Goal: Task Accomplishment & Management: Use online tool/utility

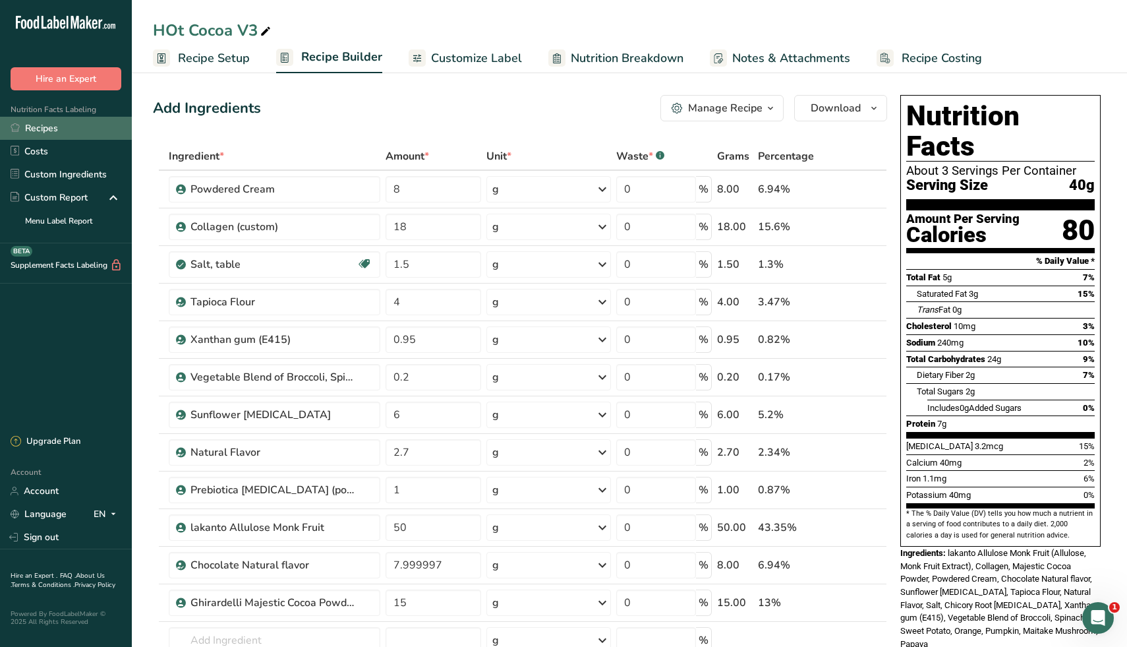
click at [39, 129] on link "Recipes" at bounding box center [66, 128] width 132 height 23
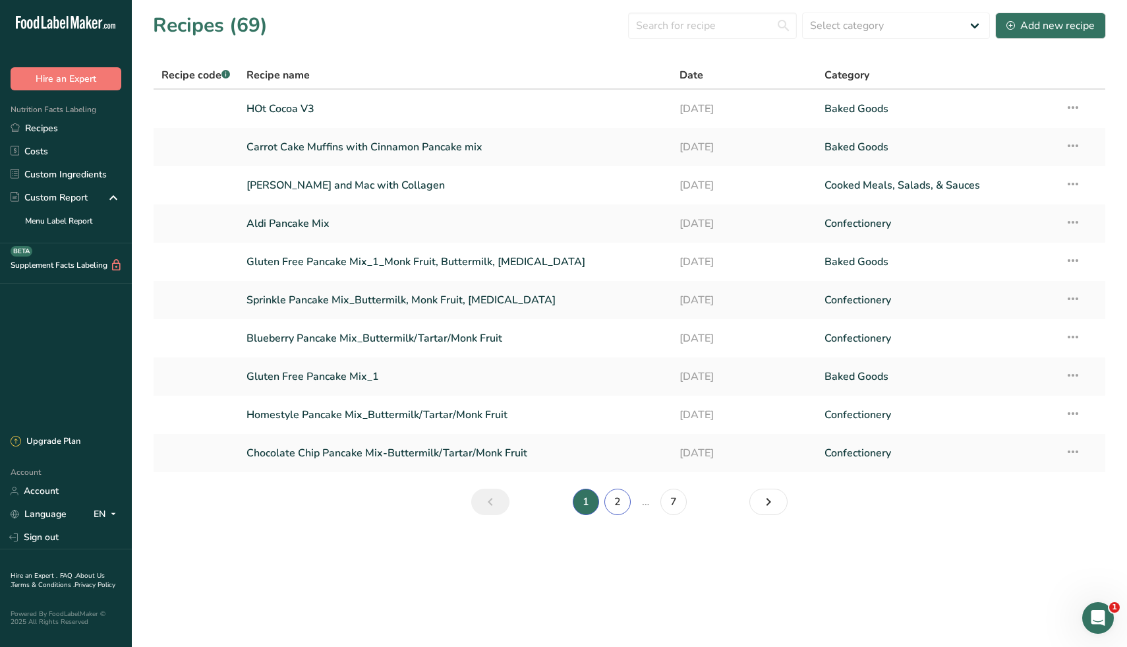
click at [624, 501] on link "2" at bounding box center [617, 501] width 26 height 26
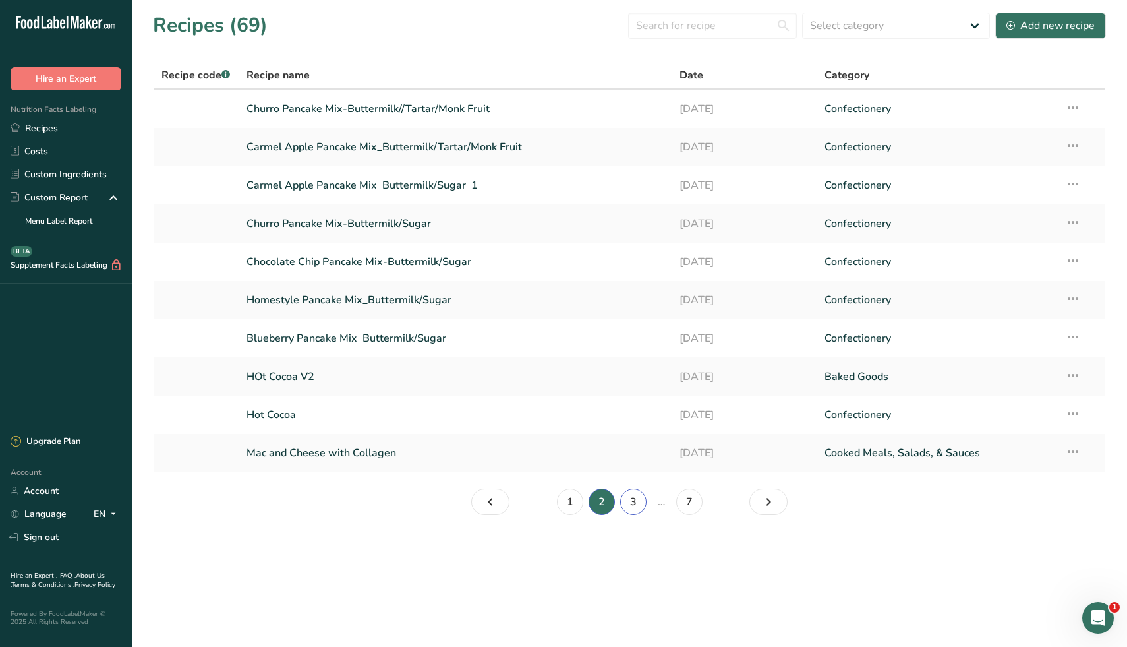
click at [627, 504] on link "3" at bounding box center [633, 501] width 26 height 26
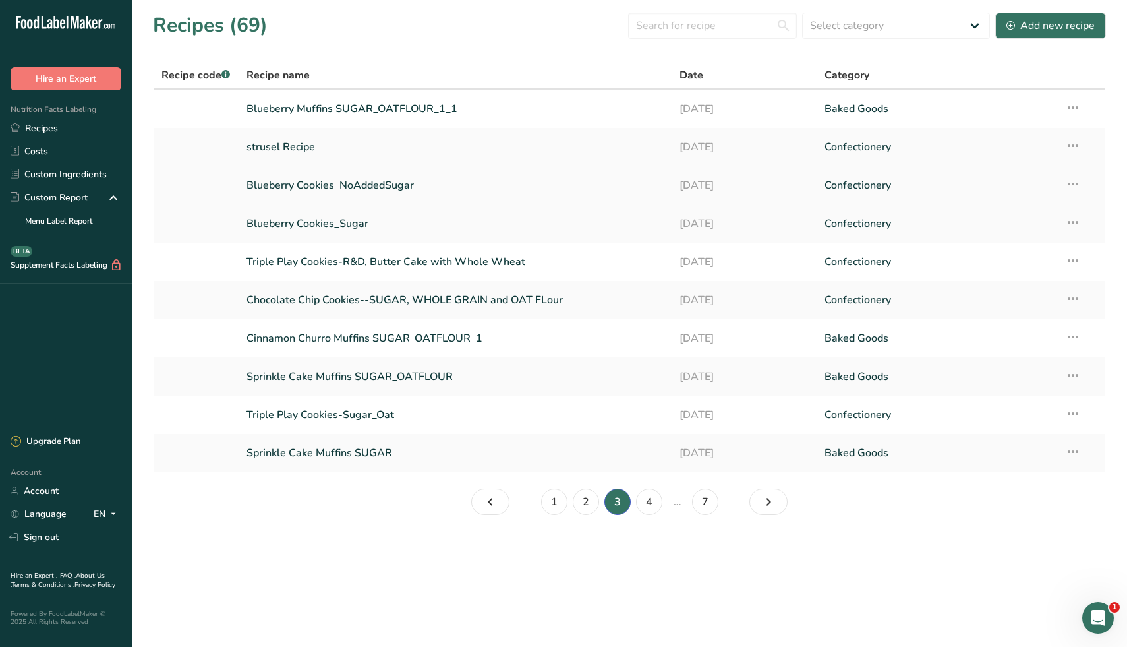
click at [403, 187] on link "Blueberry Cookies_NoAddedSugar" at bounding box center [456, 185] width 418 height 28
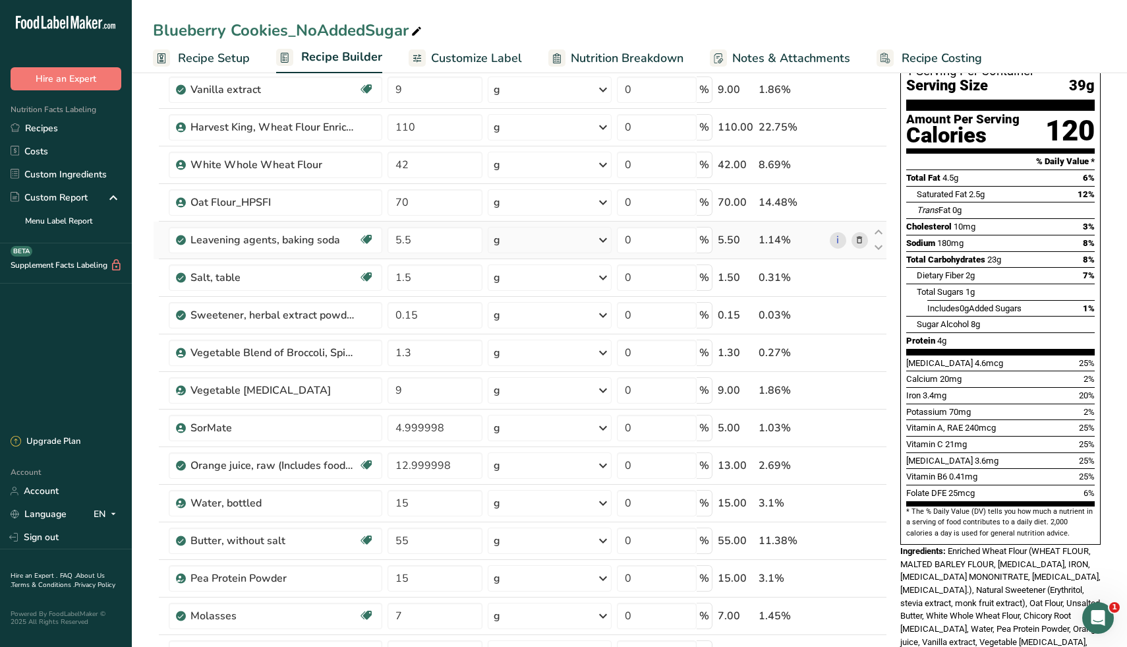
scroll to position [101, 0]
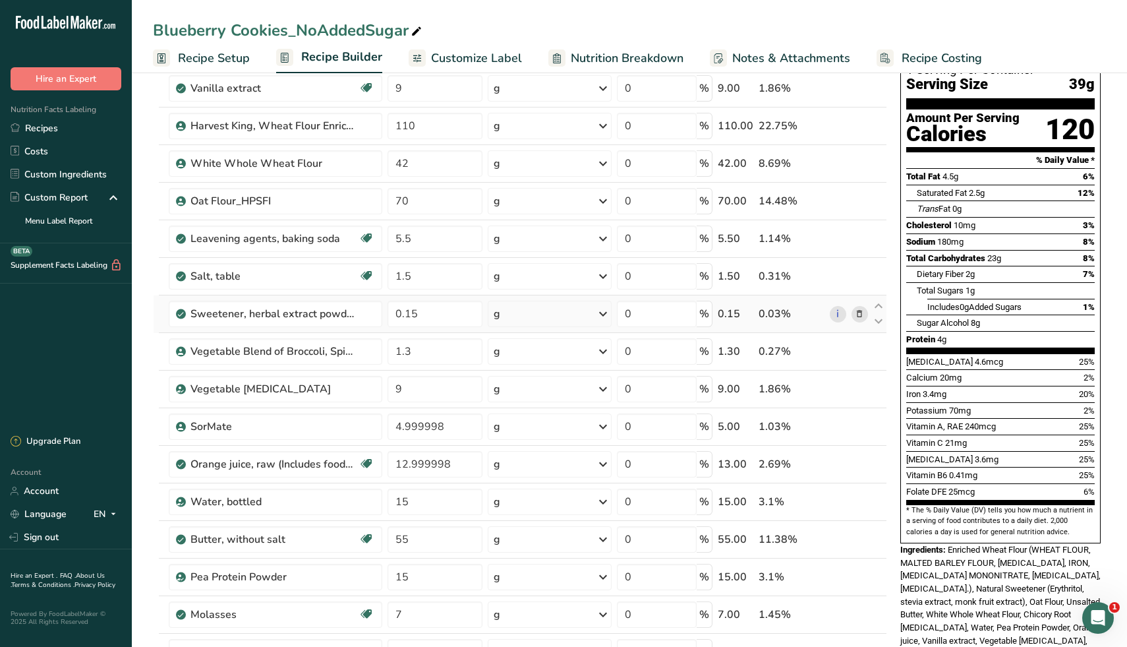
click at [860, 314] on icon at bounding box center [859, 314] width 9 height 14
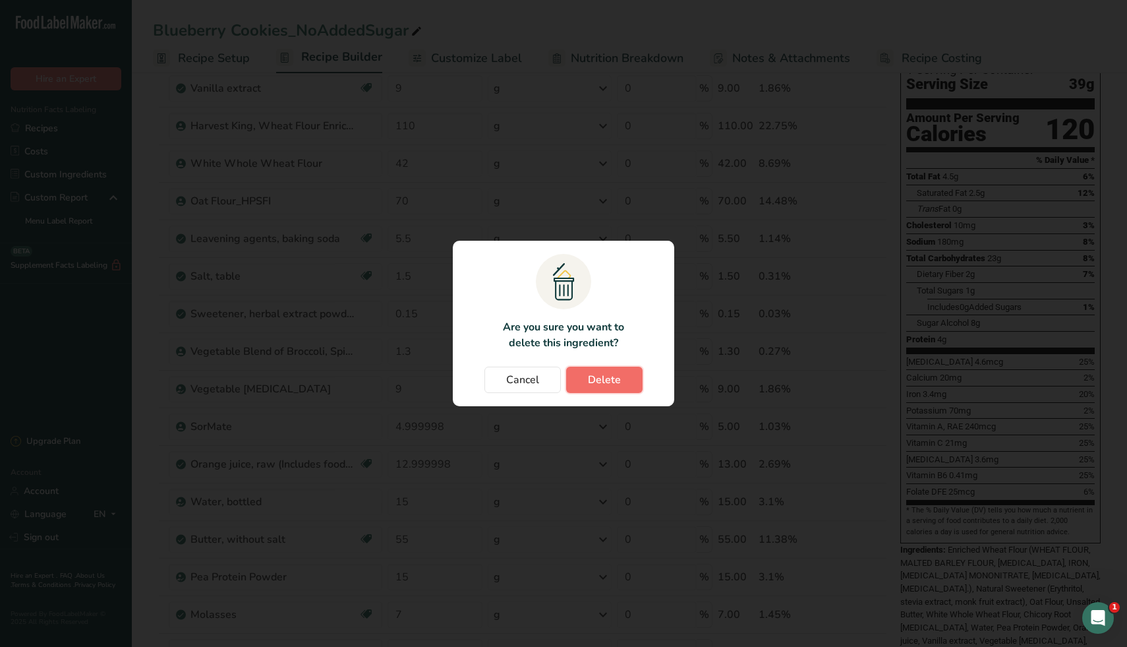
click at [602, 379] on span "Delete" at bounding box center [604, 380] width 33 height 16
type input "1.3"
type input "9"
type input "4.999998"
type input "12.999998"
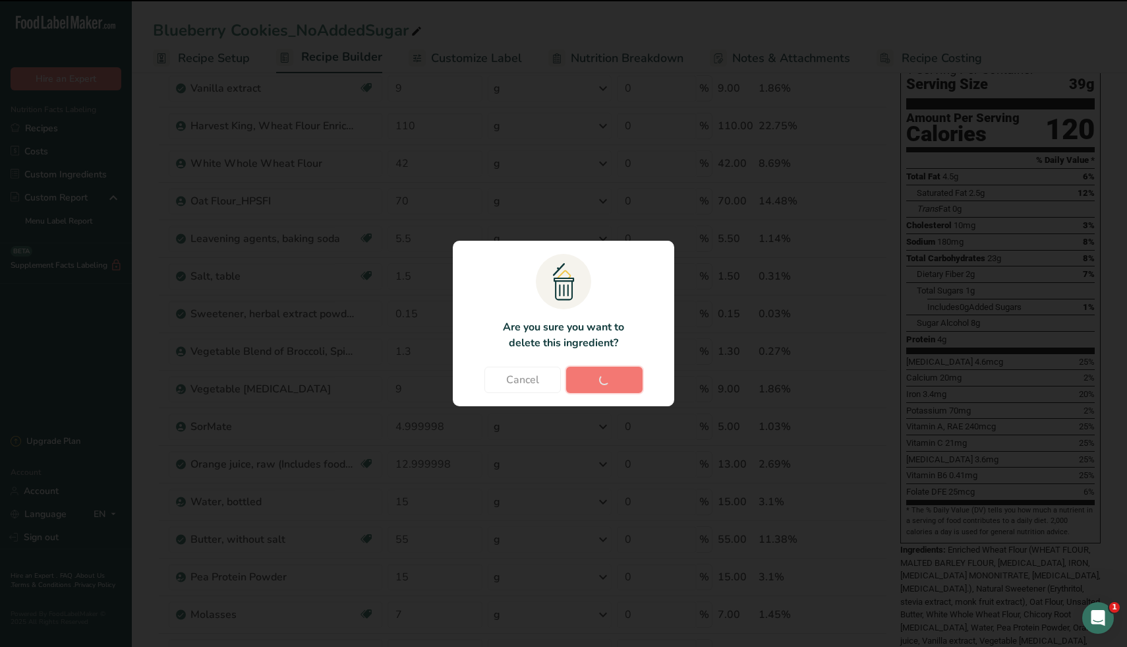
type input "15"
type input "55"
type input "15"
type input "7"
type input "22"
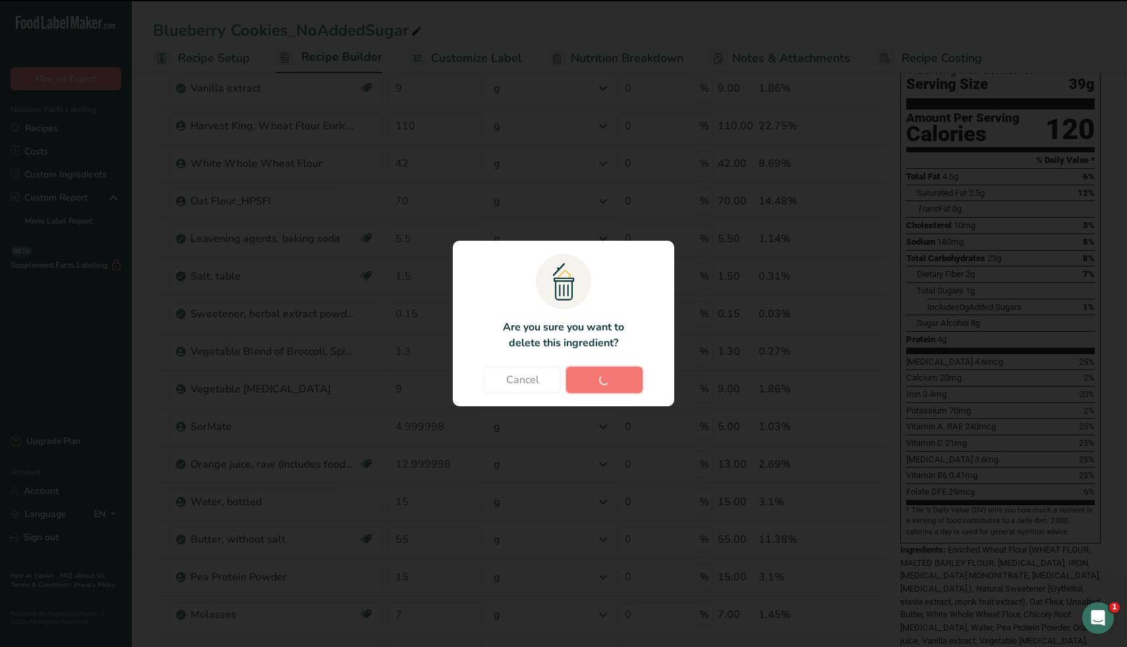
type input "2"
type input "1"
type input "100"
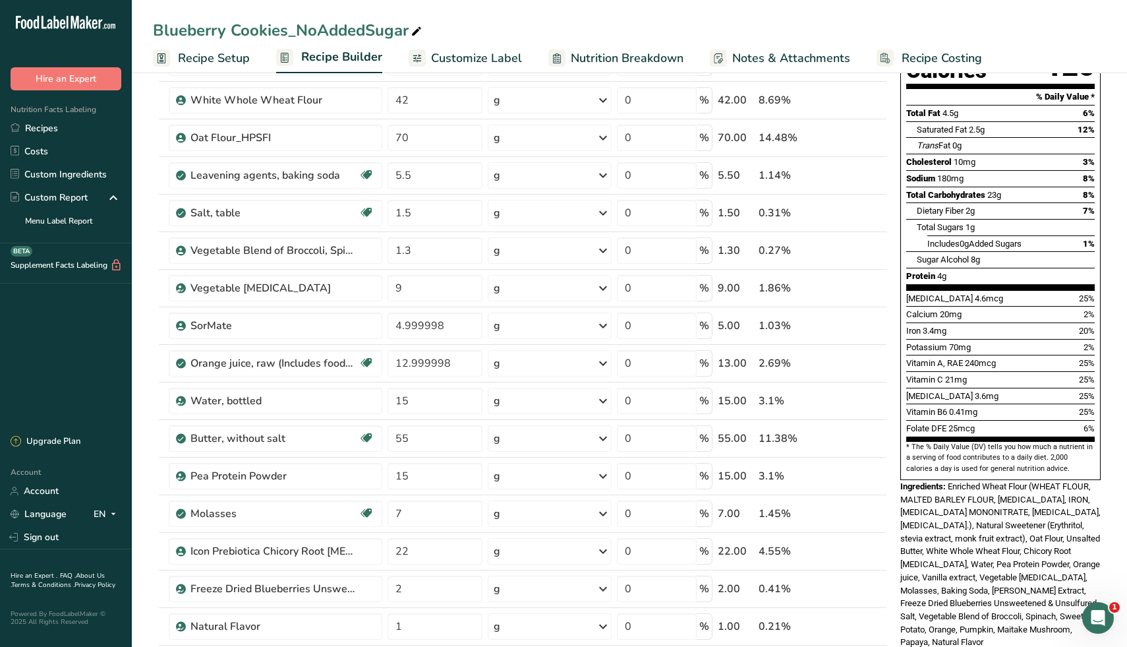
scroll to position [167, 0]
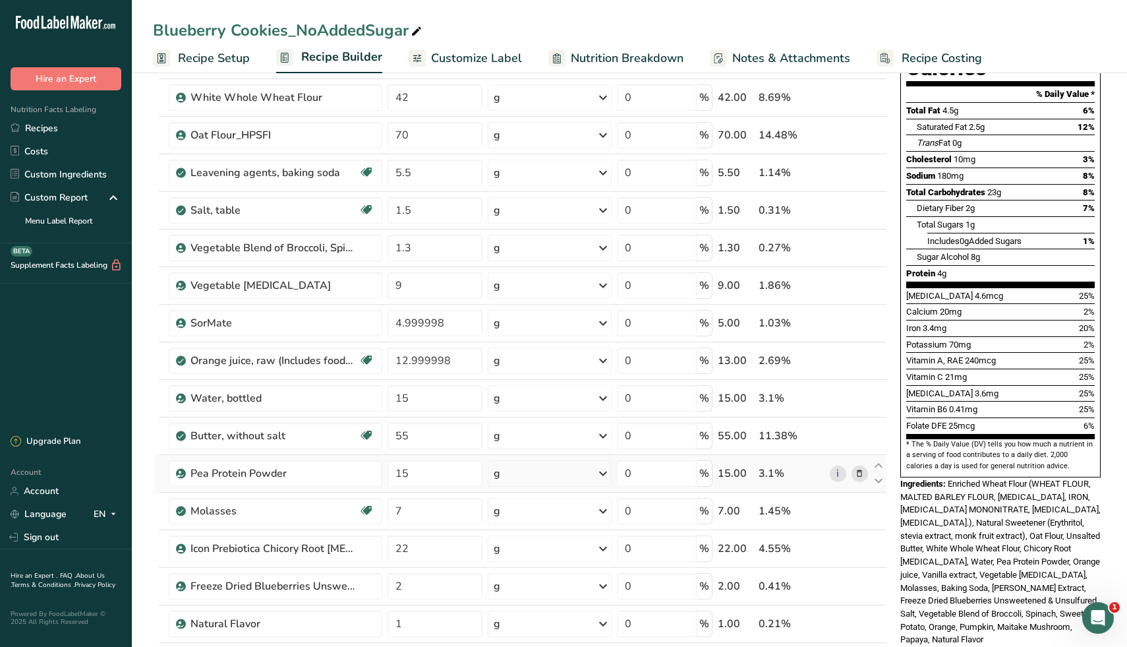
click at [862, 473] on icon at bounding box center [859, 474] width 9 height 14
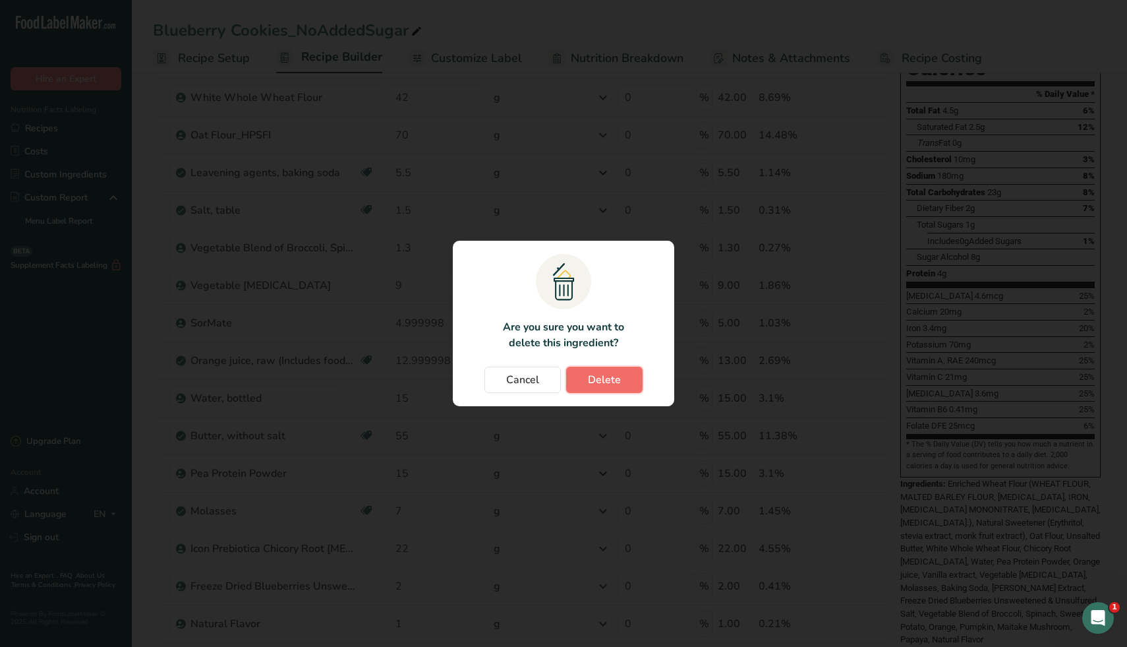
click at [608, 374] on span "Delete" at bounding box center [604, 380] width 33 height 16
type input "7"
type input "22"
type input "2"
type input "1"
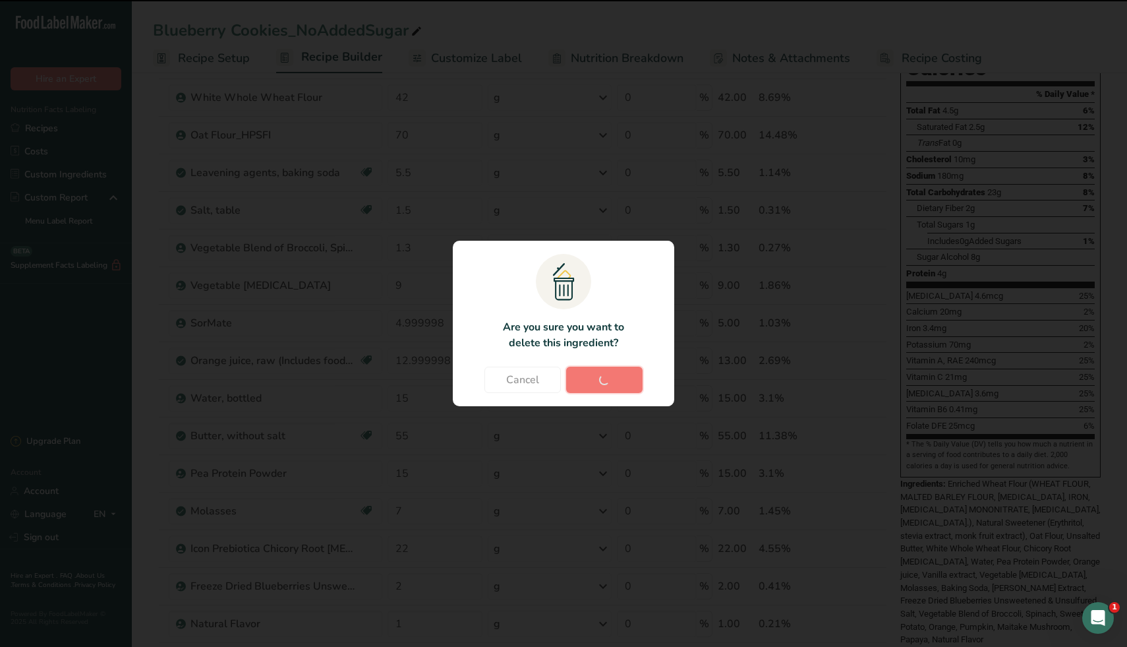
type input "100"
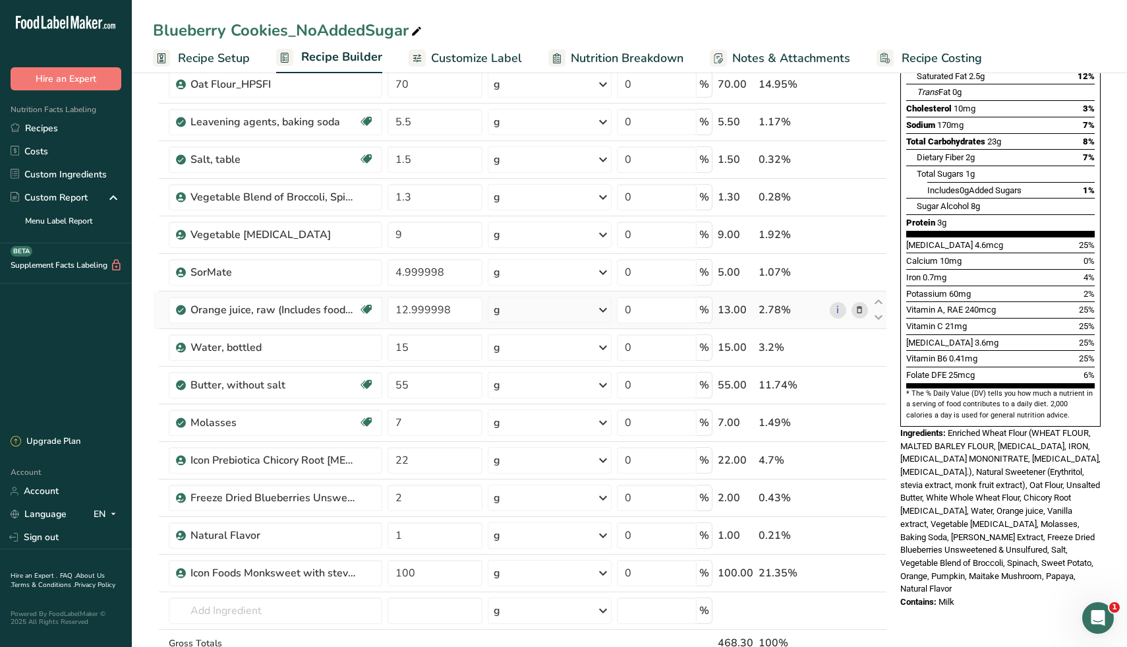
scroll to position [218, 0]
click at [317, 614] on input "text" at bounding box center [276, 609] width 214 height 26
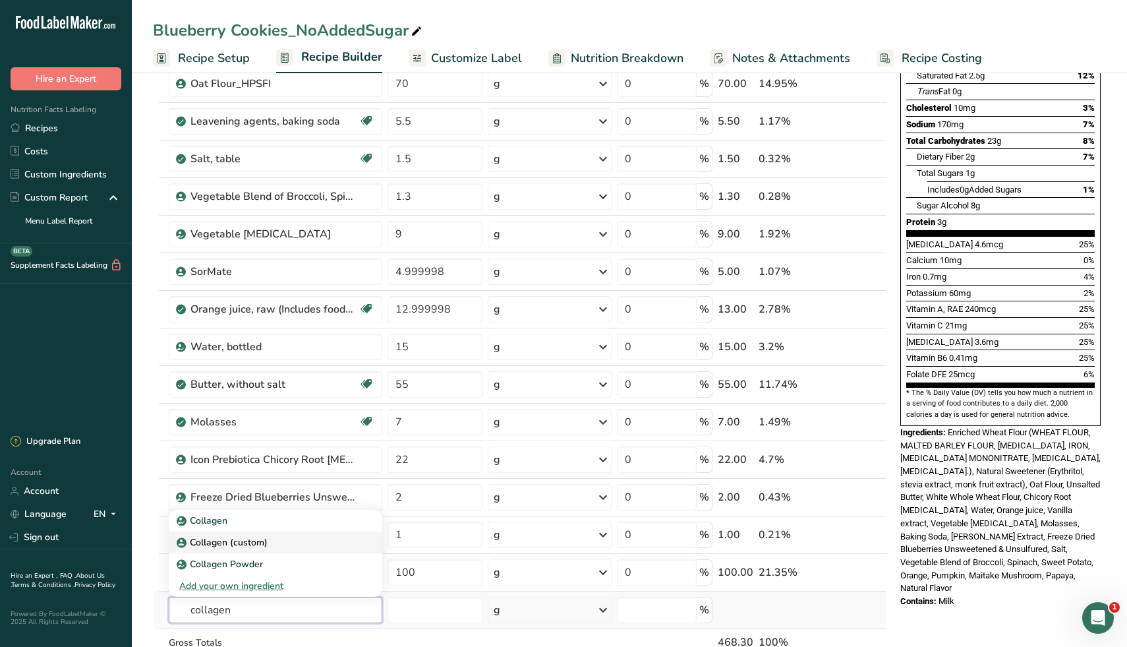
type input "collagen"
click at [262, 548] on p "Collagen (custom)" at bounding box center [223, 542] width 88 height 14
type input "Collagen (custom)"
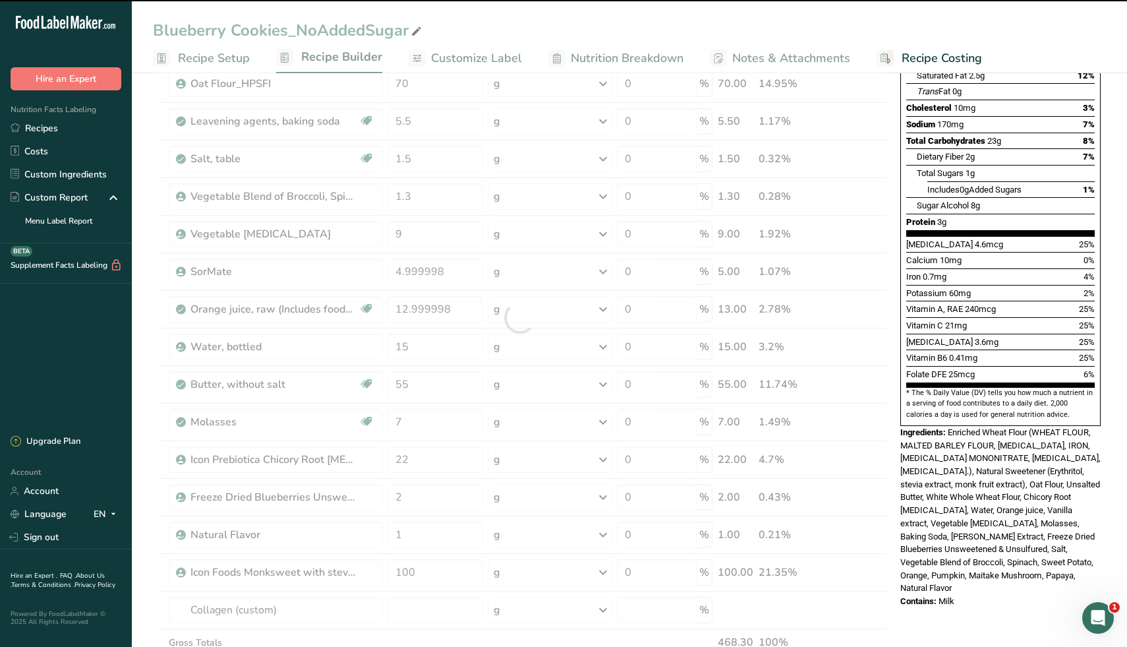
type input "0"
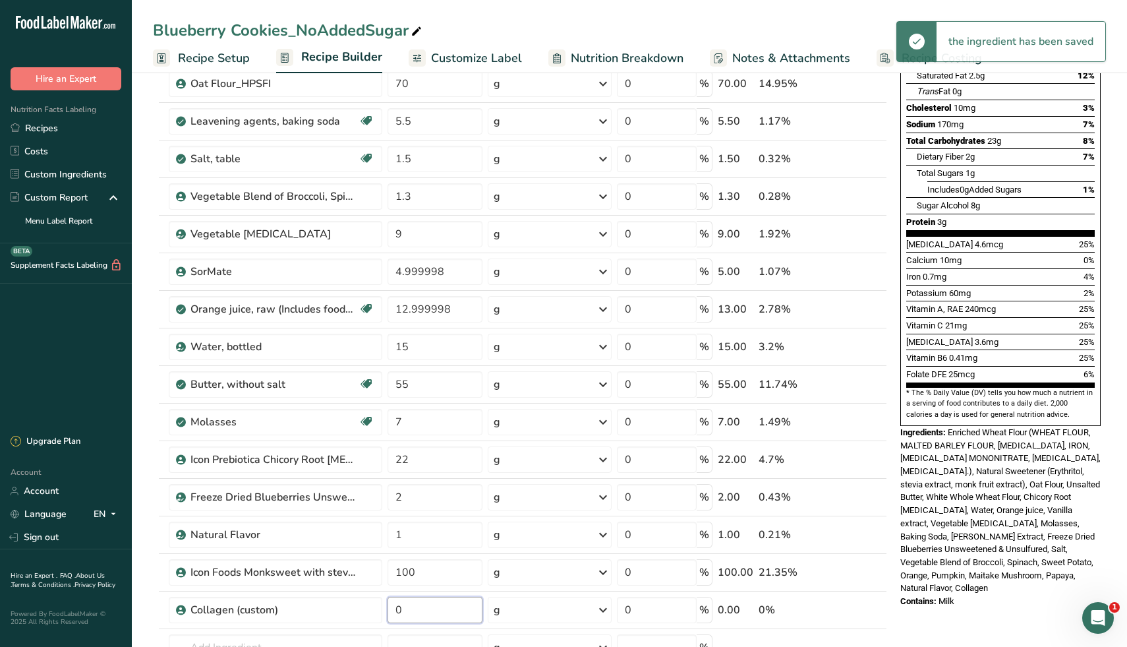
click at [434, 614] on input "0" at bounding box center [435, 609] width 95 height 26
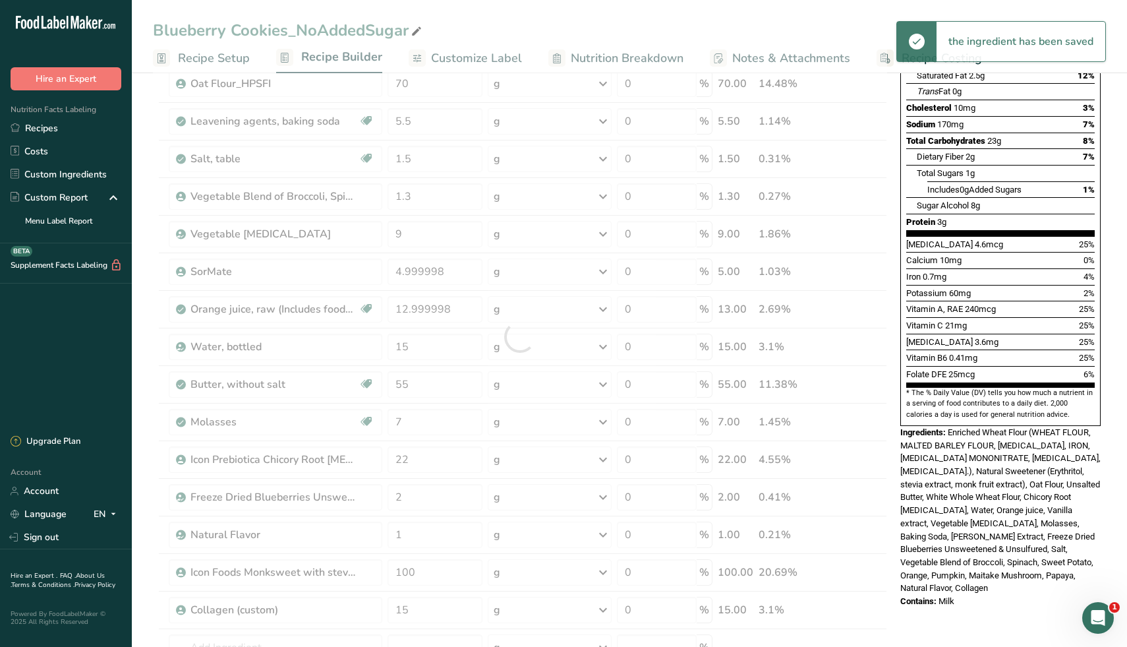
click at [952, 623] on div "Nutrition Facts 1 Serving Per Container Serving Size 37g Amount Per Serving Cal…" at bounding box center [1000, 537] width 211 height 1332
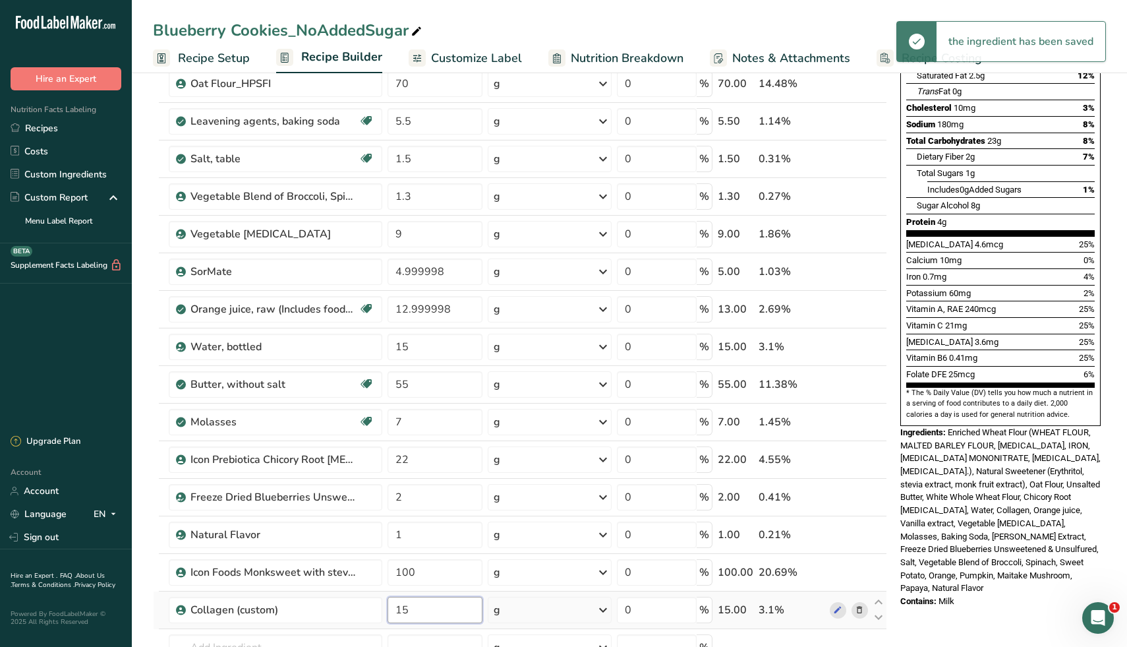
click at [426, 610] on input "15" at bounding box center [435, 609] width 95 height 26
type input "1"
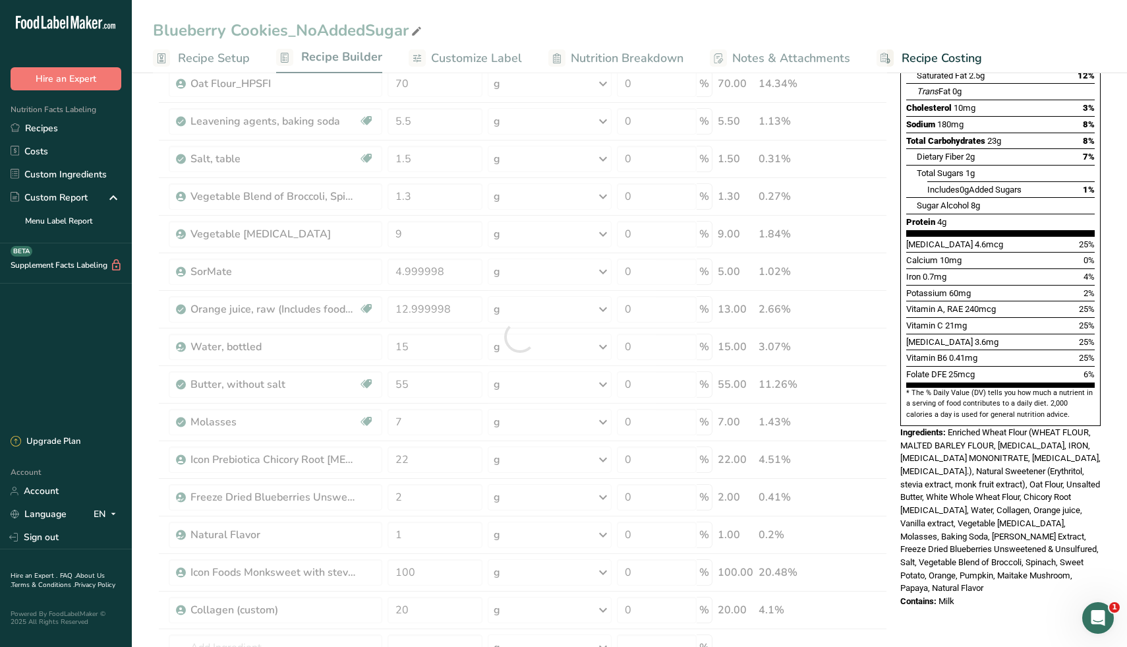
click at [952, 605] on div "Nutrition Facts 1 Serving Per Container Serving Size 39g Amount Per Serving Cal…" at bounding box center [1000, 551] width 211 height 1360
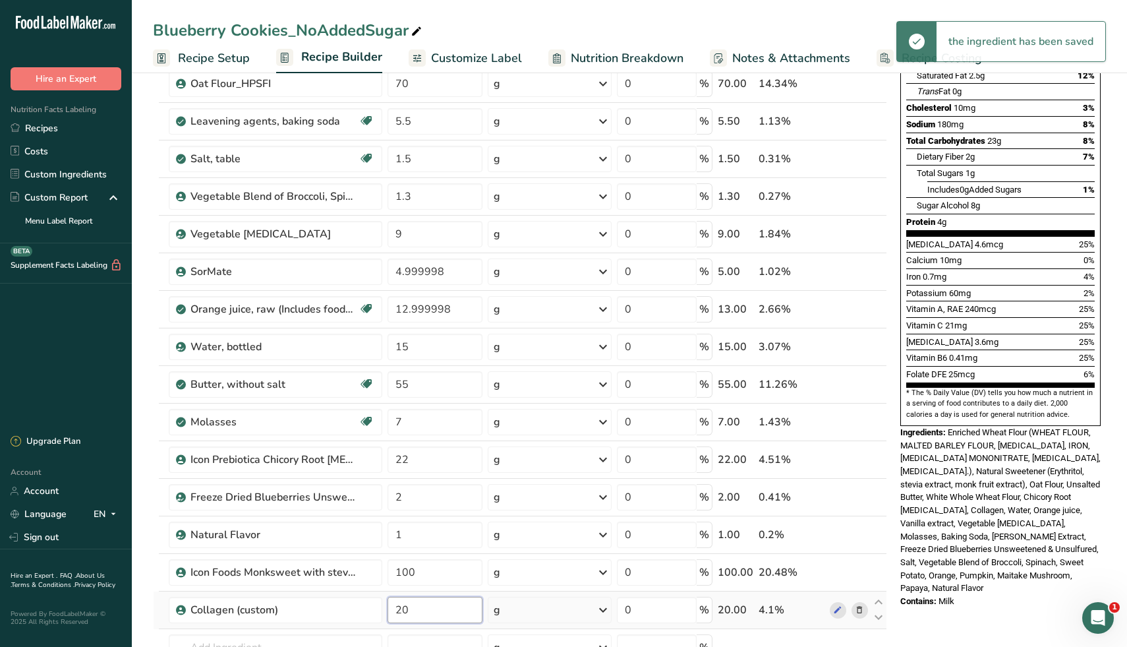
click at [439, 604] on input "20" at bounding box center [435, 609] width 95 height 26
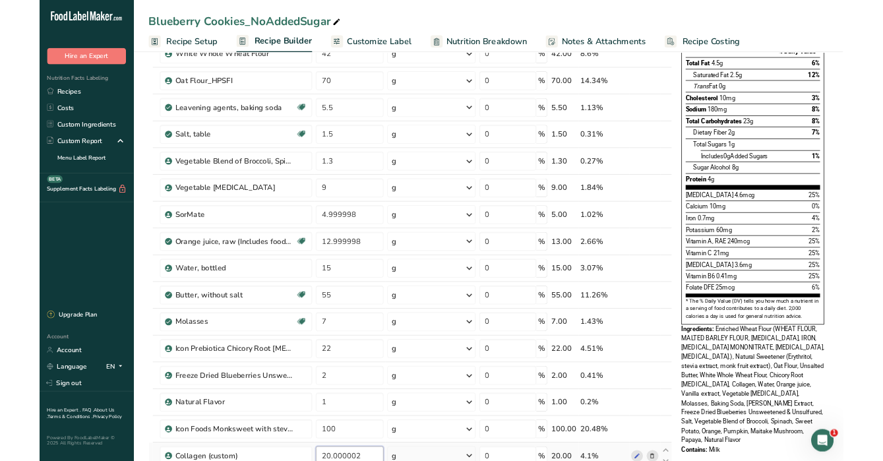
scroll to position [195, 0]
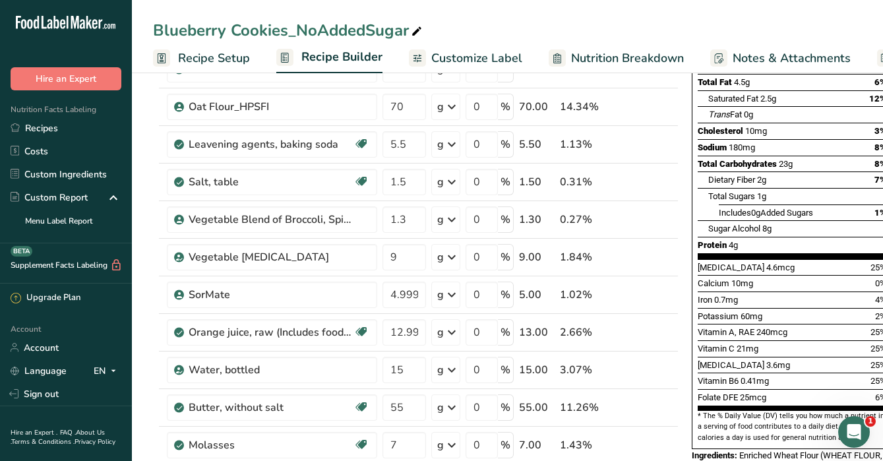
type input "20.000002"
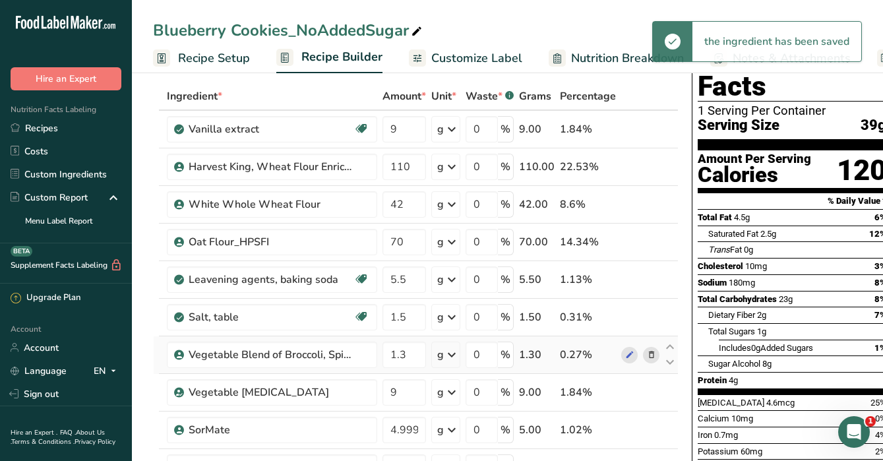
scroll to position [0, 0]
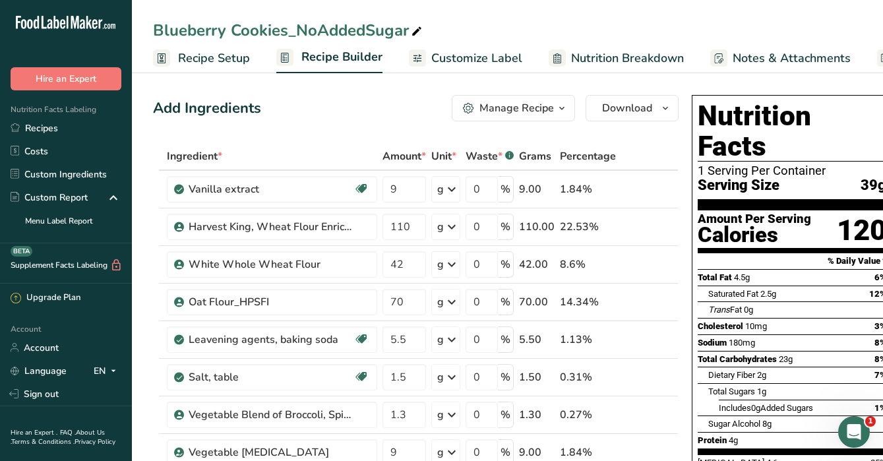
click at [202, 57] on span "Recipe Setup" at bounding box center [214, 58] width 72 height 18
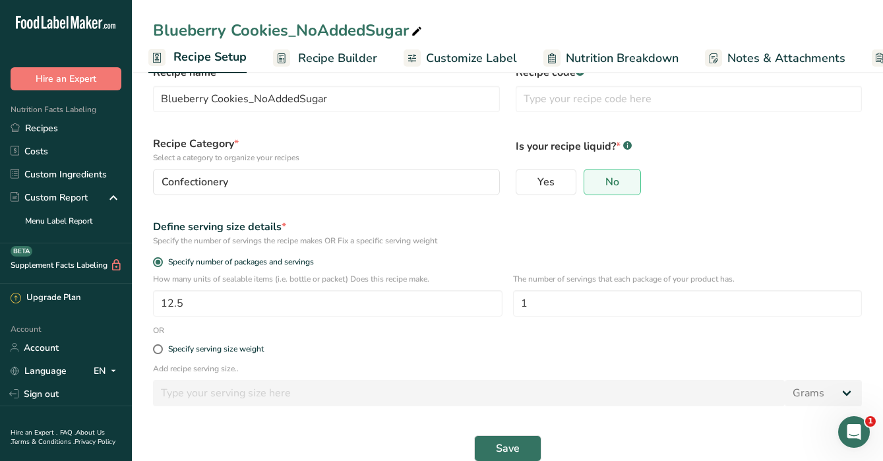
scroll to position [49, 0]
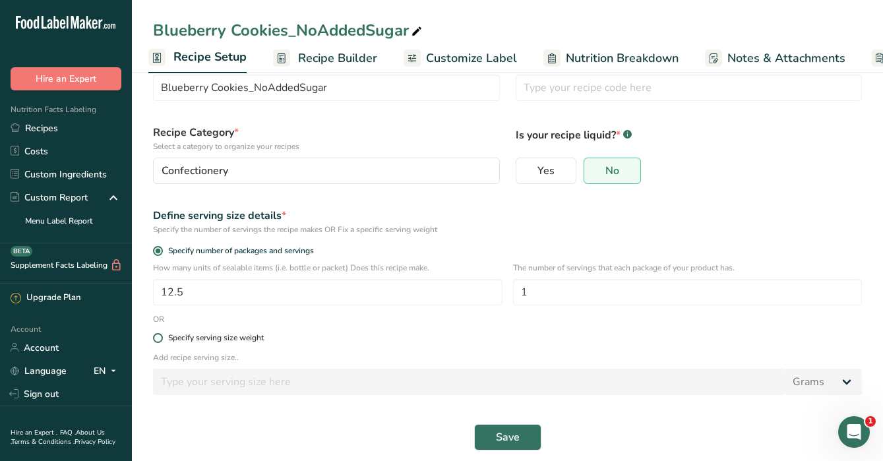
click at [160, 336] on span at bounding box center [158, 338] width 10 height 10
click at [160, 336] on input "Specify serving size weight" at bounding box center [157, 338] width 9 height 9
radio input "true"
radio input "false"
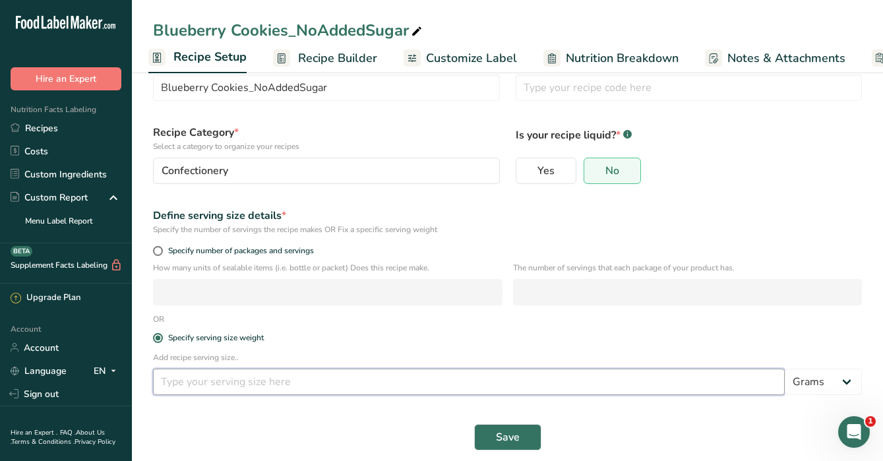
click at [212, 387] on input "number" at bounding box center [468, 381] width 631 height 26
type input "85"
click at [412, 349] on div "Specify serving size weight" at bounding box center [507, 338] width 724 height 26
click at [521, 440] on button "Save" at bounding box center [507, 437] width 67 height 26
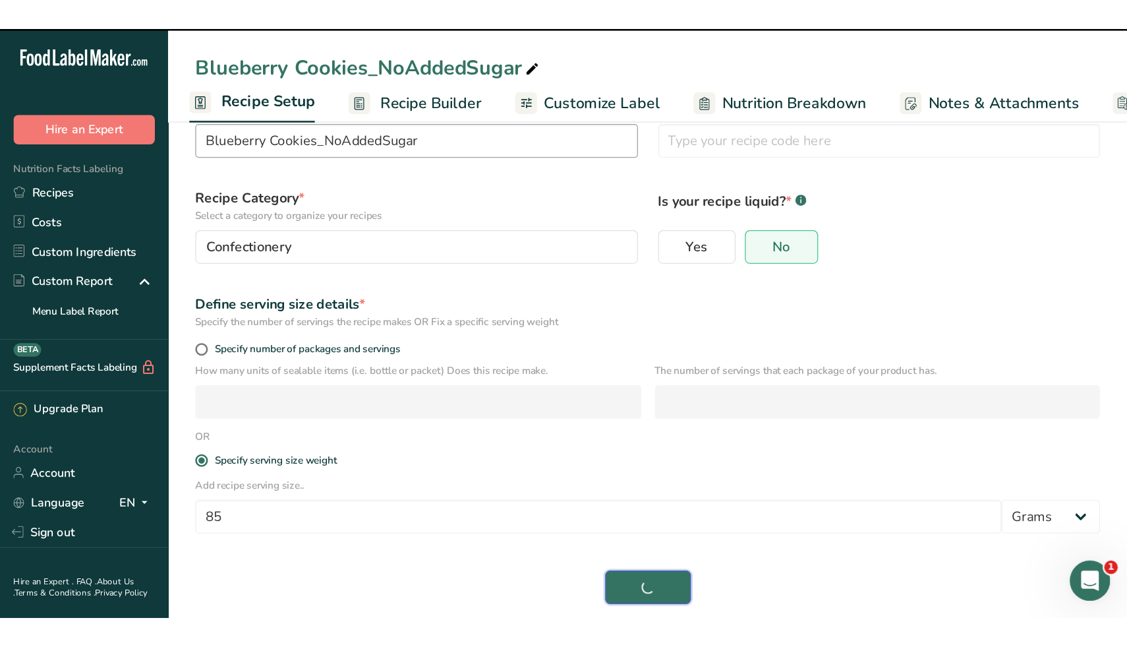
scroll to position [0, 0]
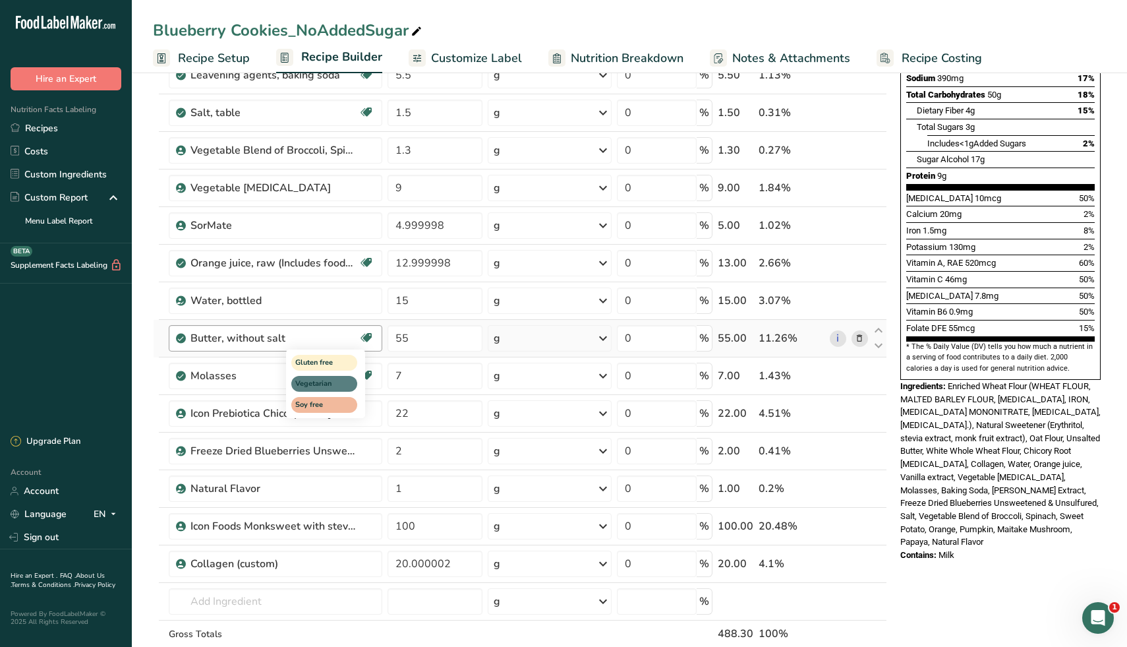
scroll to position [265, 0]
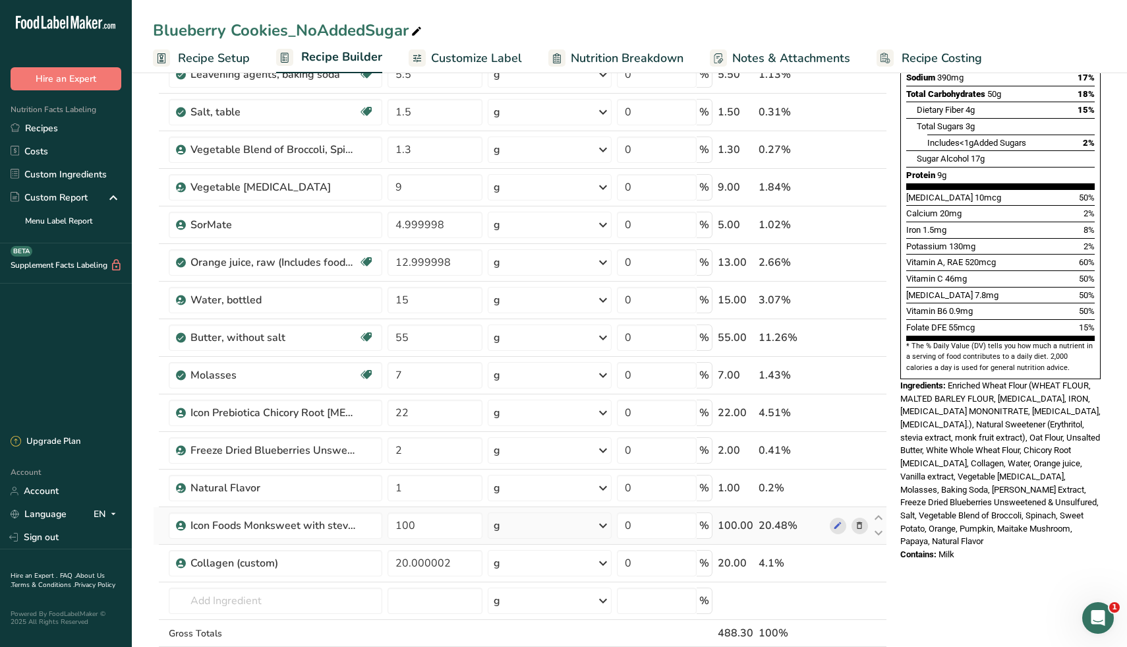
click at [858, 527] on icon at bounding box center [859, 526] width 9 height 14
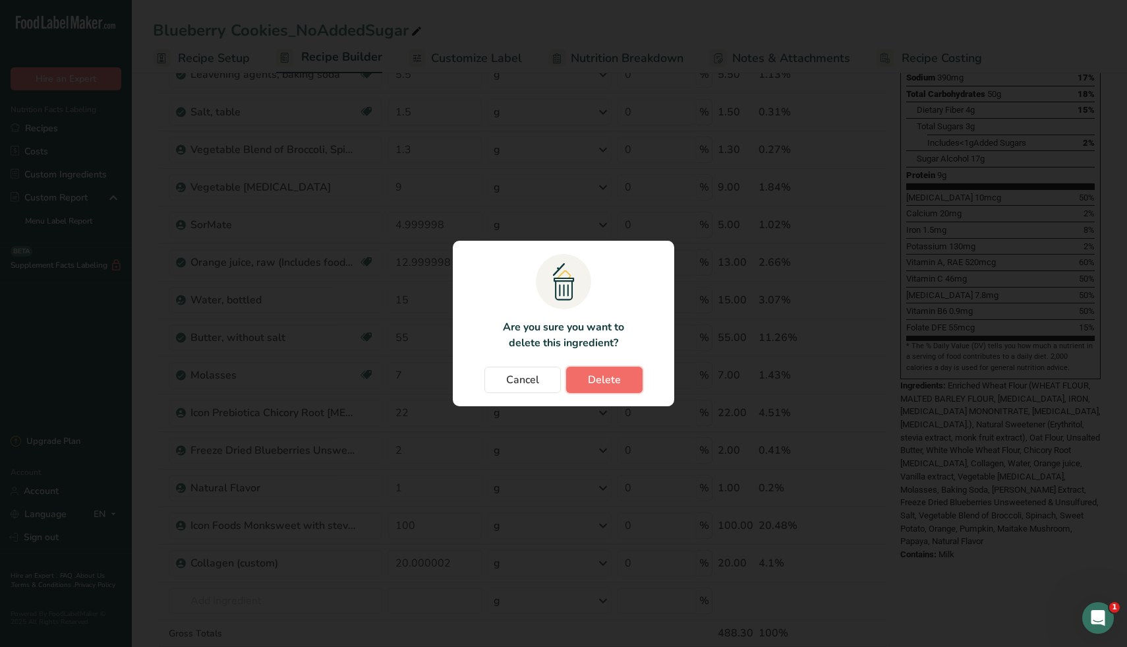
click at [623, 372] on button "Delete" at bounding box center [604, 379] width 76 height 26
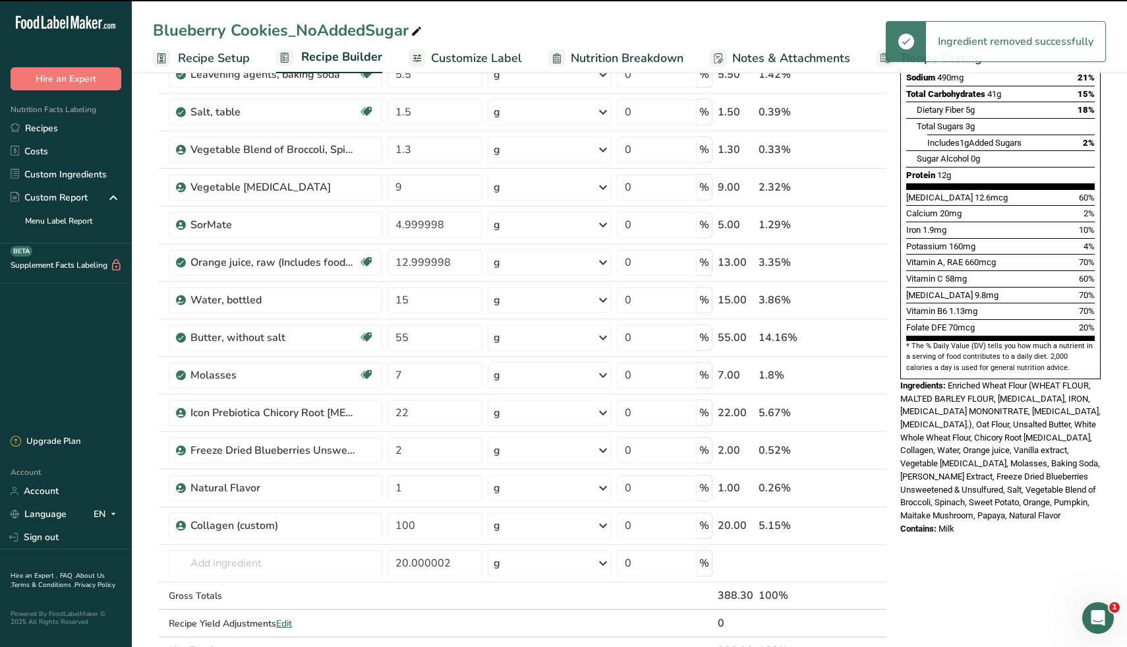
type input "20.000002"
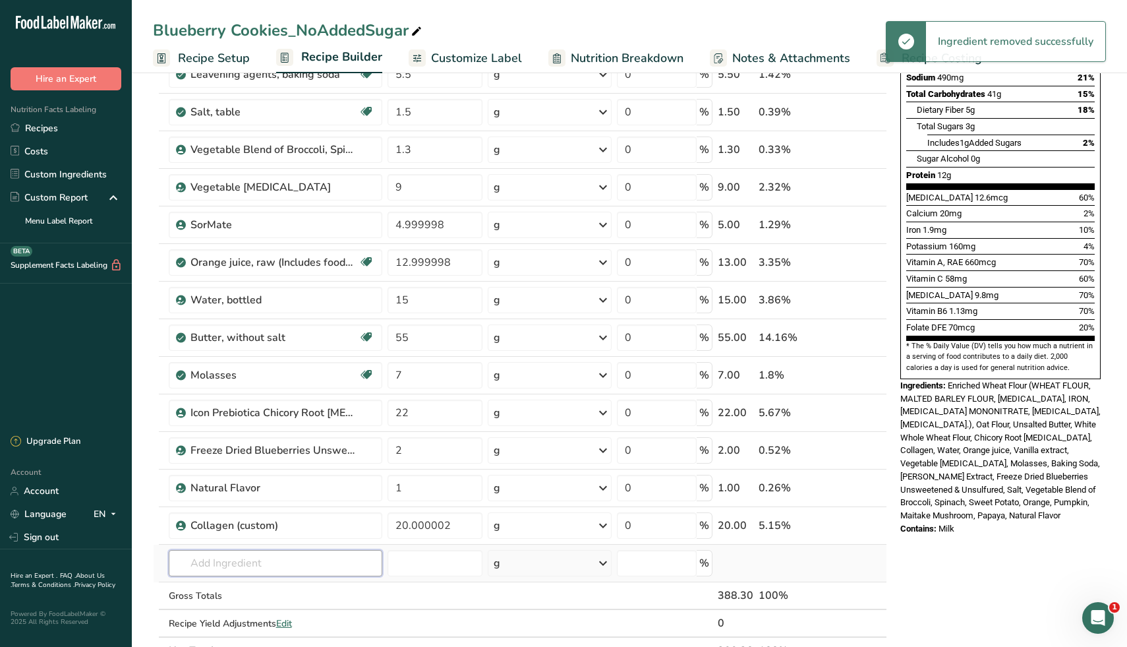
click at [235, 557] on input "text" at bounding box center [276, 563] width 214 height 26
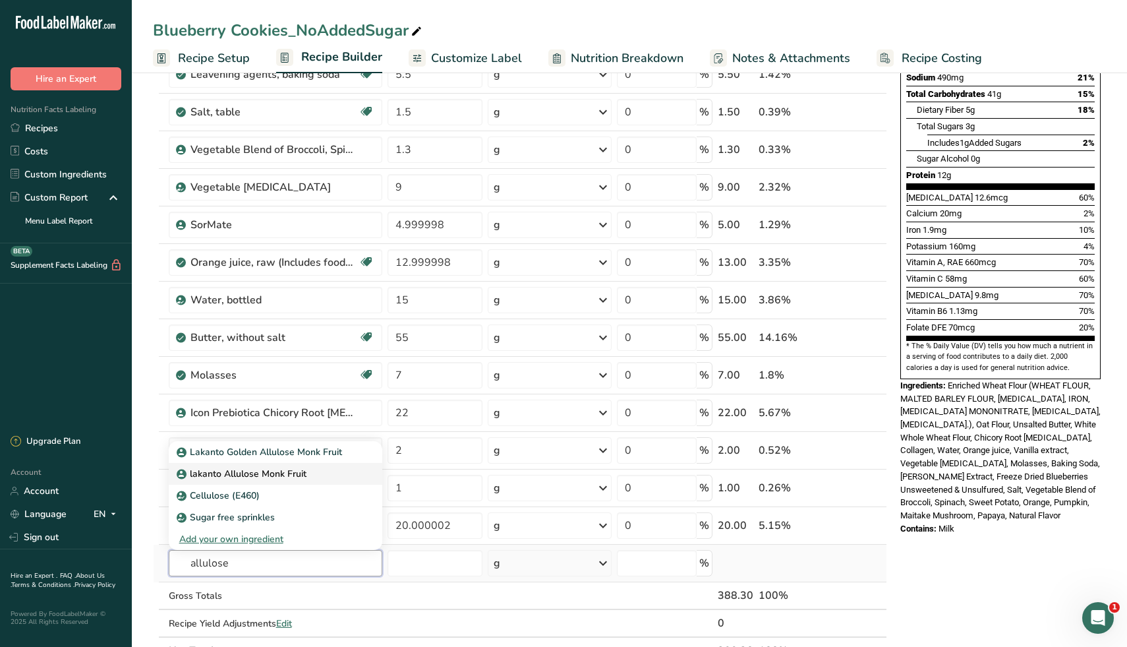
type input "allulose"
click at [225, 474] on p "lakanto Allulose Monk Fruit" at bounding box center [242, 474] width 127 height 14
type input "lakanto Allulose Monk Fruit"
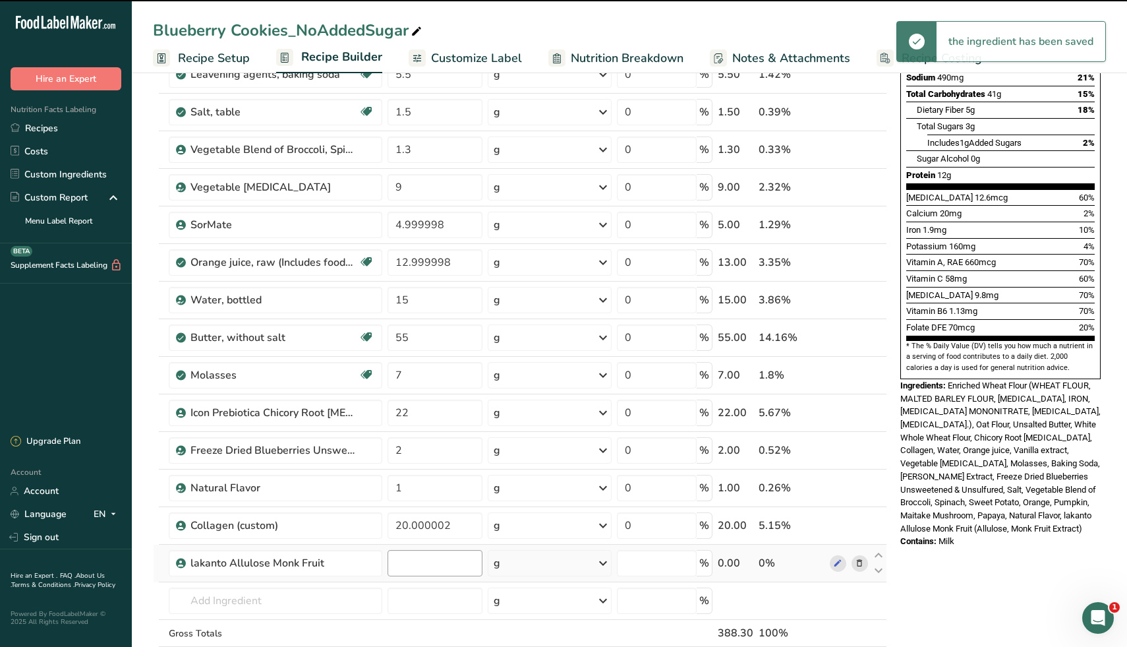
type input "0"
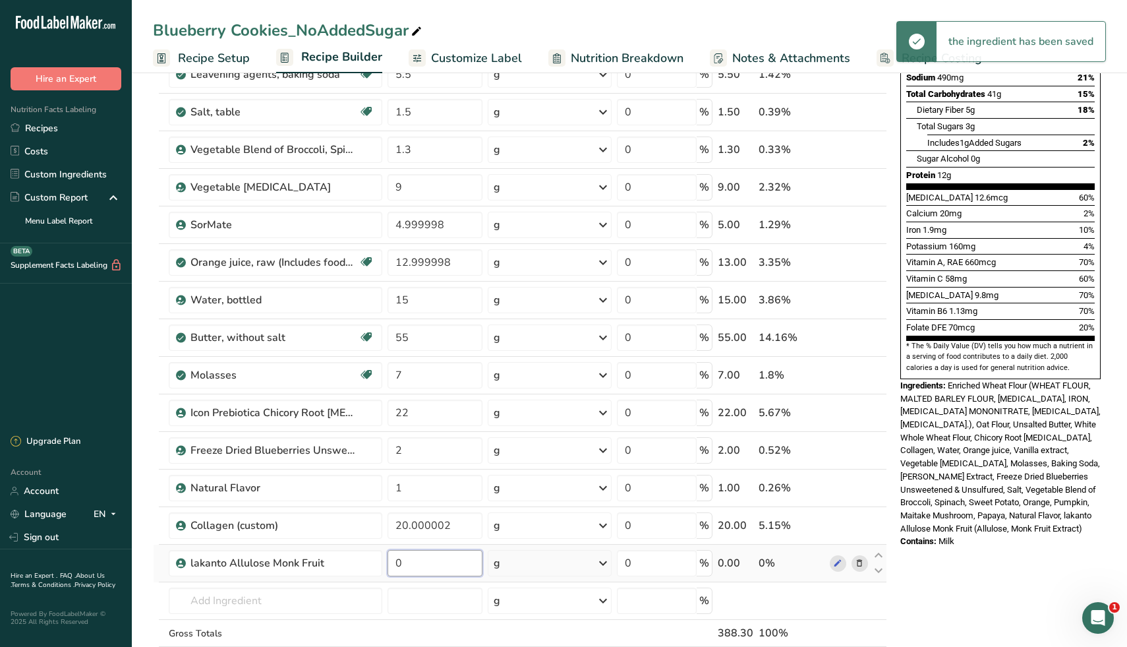
click at [431, 564] on input "0" at bounding box center [435, 563] width 95 height 26
type input "100"
click at [983, 556] on div "Nutrition Facts About 4.5 Servings Per Container Serving Size 85g Amount Per Se…" at bounding box center [1000, 491] width 211 height 1332
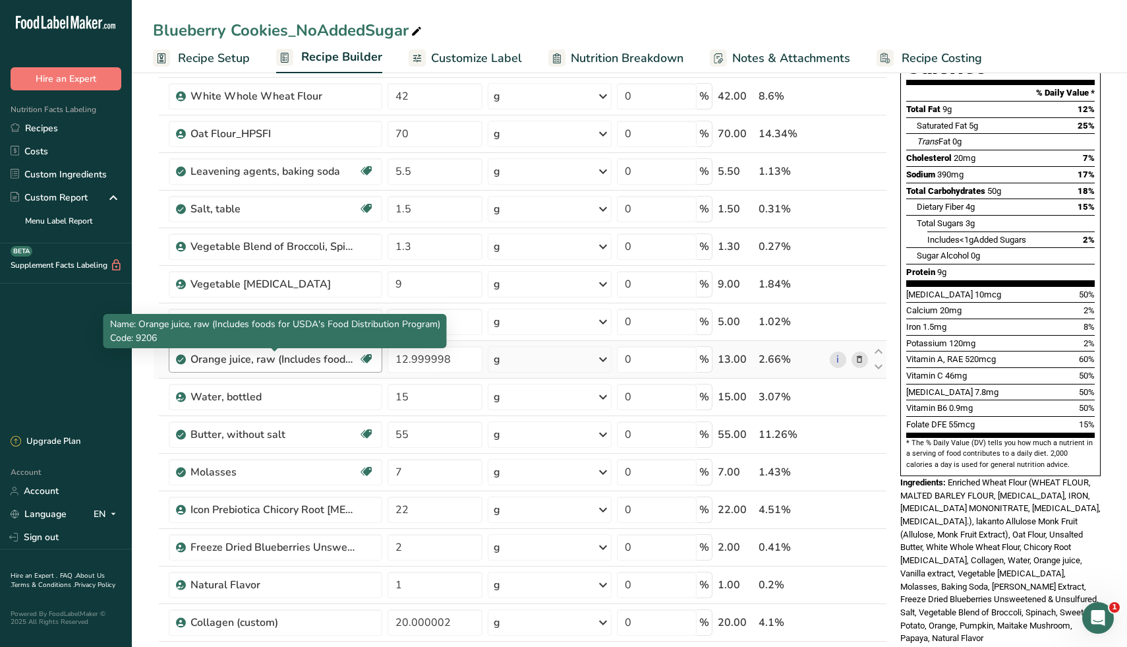
scroll to position [169, 0]
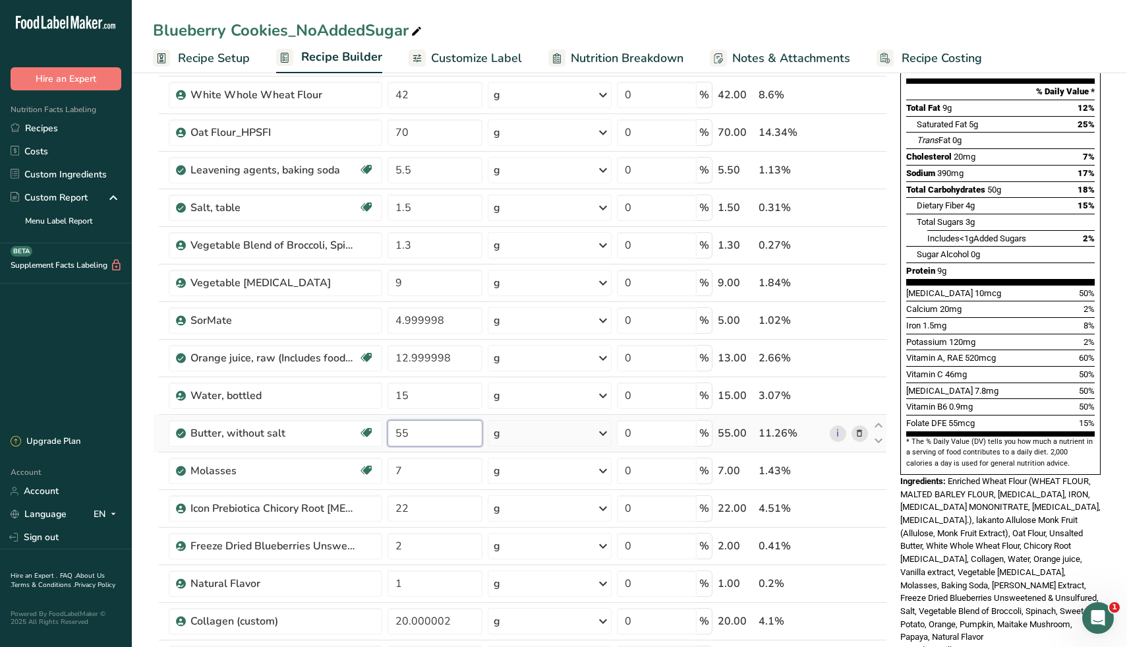
drag, startPoint x: 426, startPoint y: 434, endPoint x: 383, endPoint y: 434, distance: 42.8
click at [383, 434] on tr "Butter, without salt Gluten free Vegetarian Soy free 55 g Portions 1 pat (1" sq…" at bounding box center [520, 434] width 733 height 38
type input "30"
click at [887, 615] on div "Add Ingredients Manage Recipe Delete Recipe Duplicate Recipe Scale Recipe Save …" at bounding box center [524, 586] width 742 height 1332
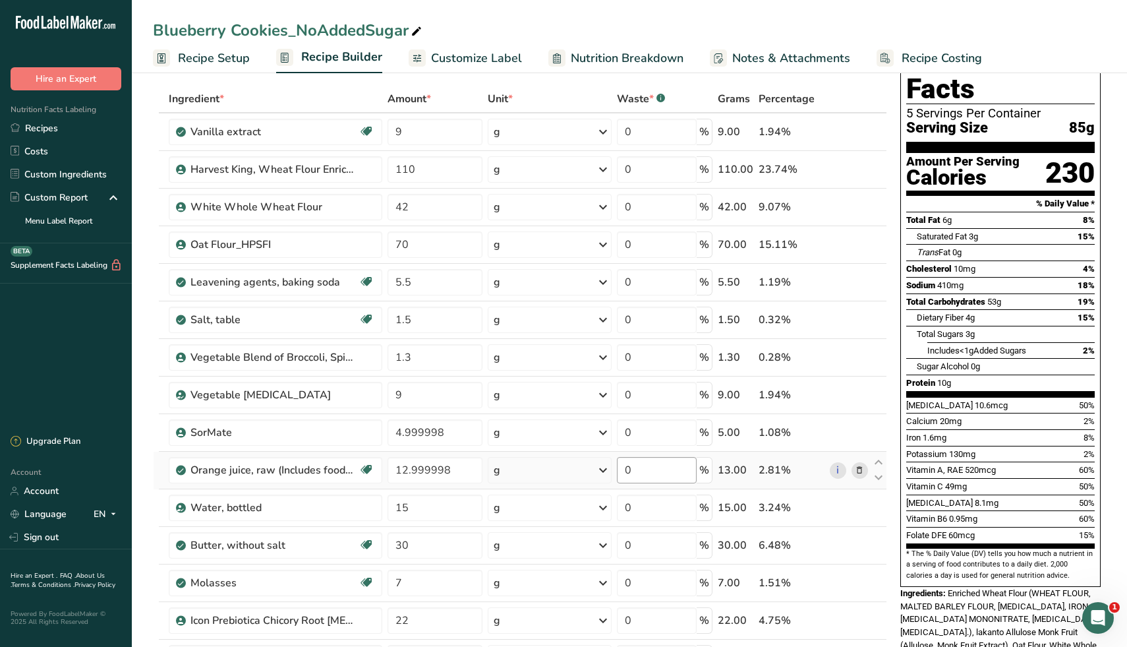
scroll to position [61, 0]
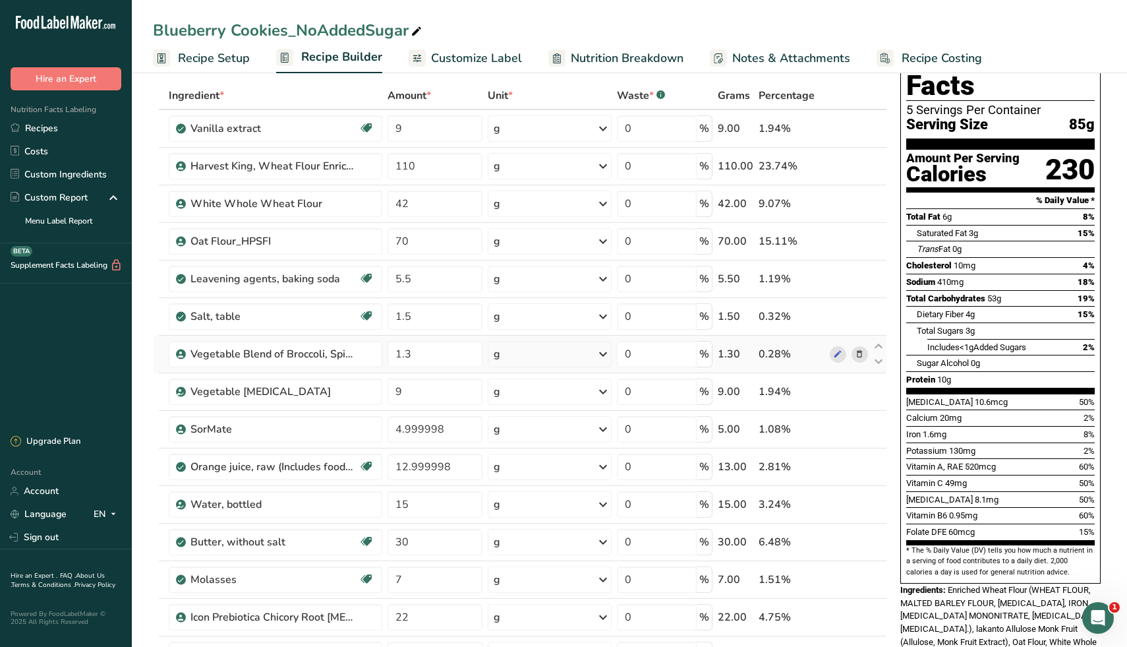
click at [434, 372] on td "1.3" at bounding box center [435, 354] width 100 height 38
click at [434, 357] on input "1.3" at bounding box center [435, 354] width 95 height 26
type input "1"
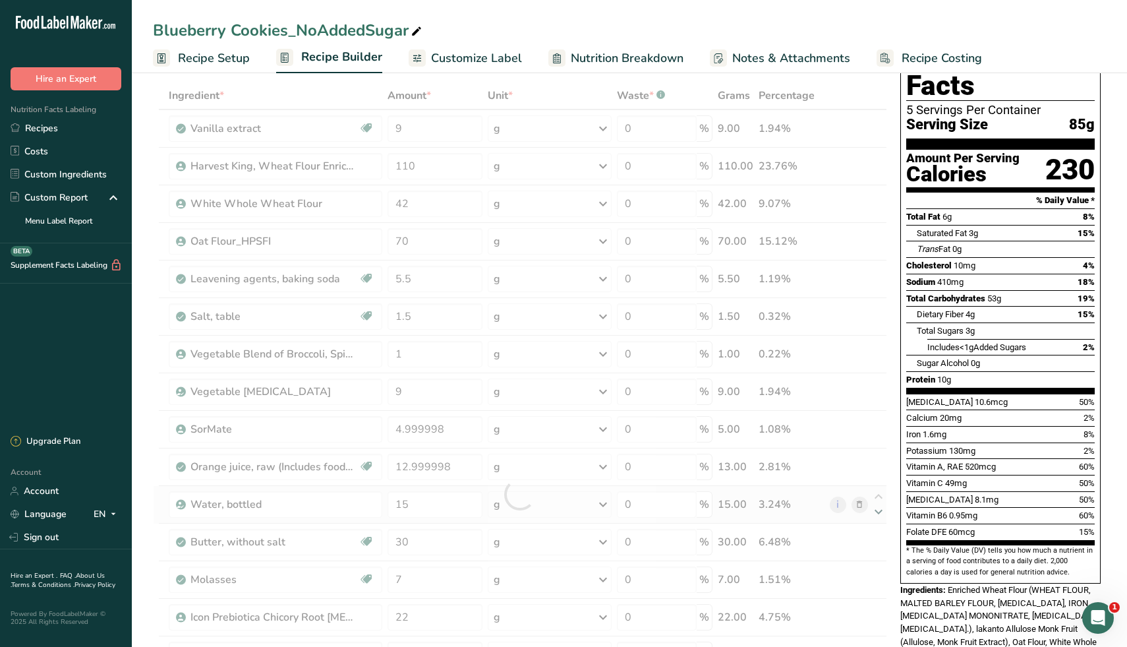
click at [875, 519] on div "Ingredient * Amount * Unit * Waste * .a-a{fill:#347362;}.b-a{fill:#fff;} Grams …" at bounding box center [520, 494] width 734 height 825
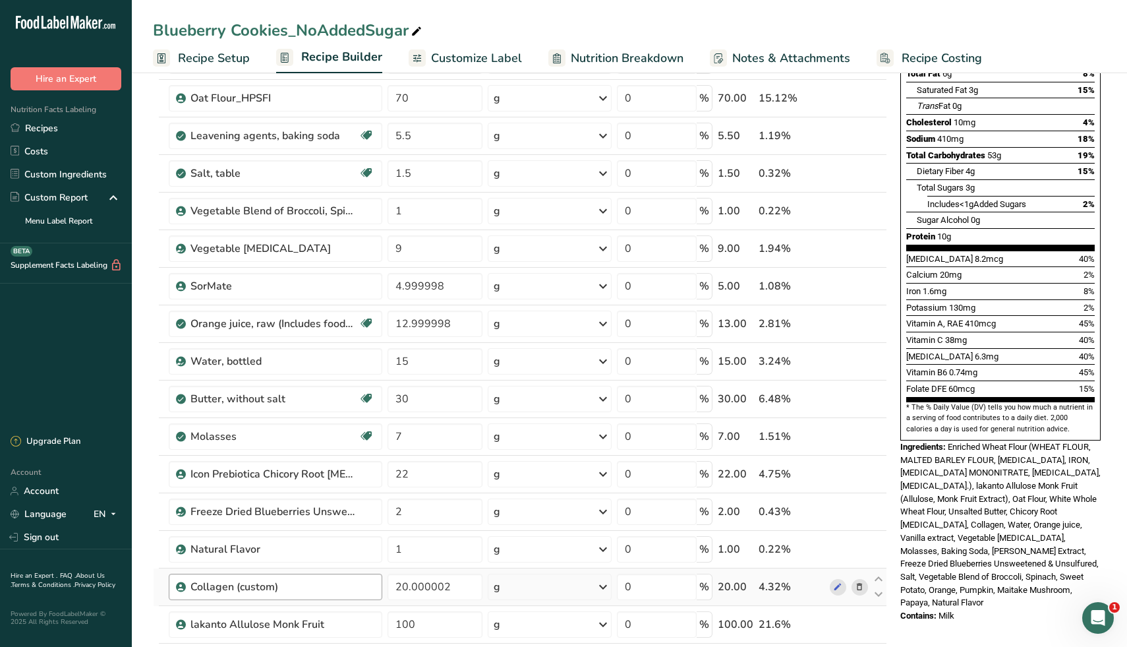
scroll to position [301, 0]
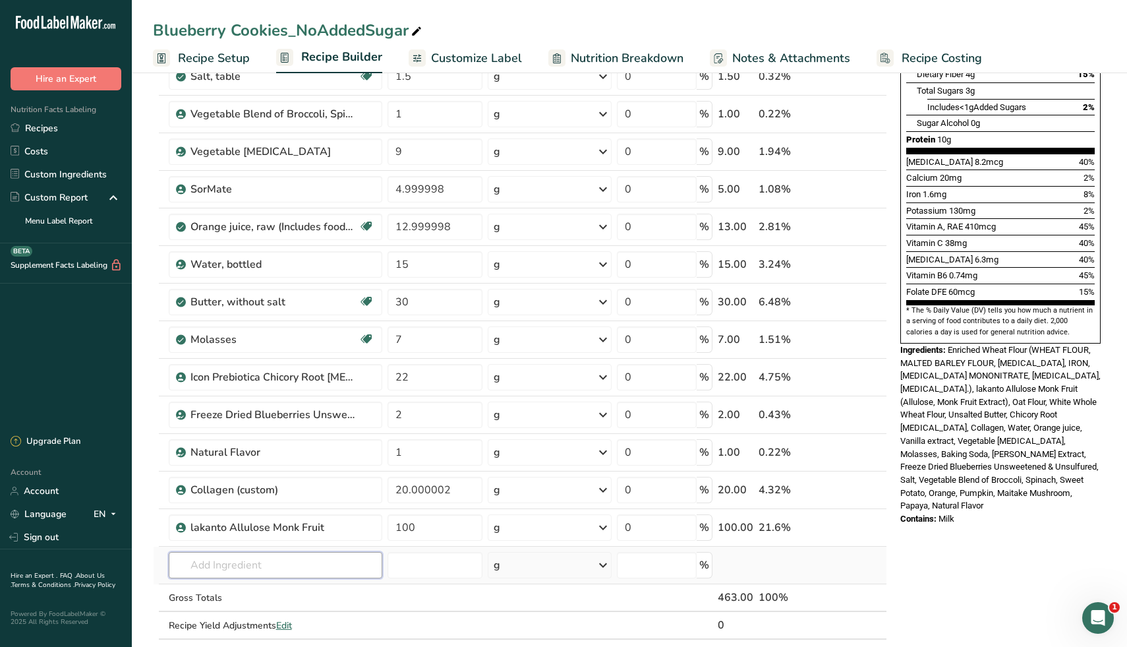
click at [273, 564] on input "text" at bounding box center [276, 565] width 214 height 26
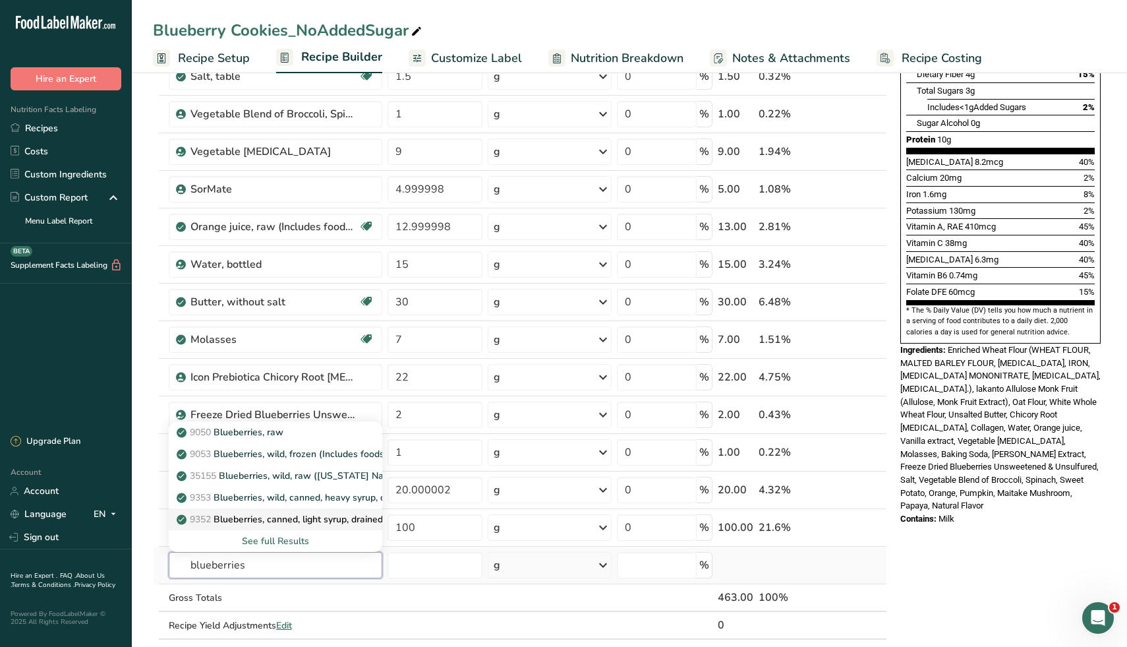
scroll to position [341, 0]
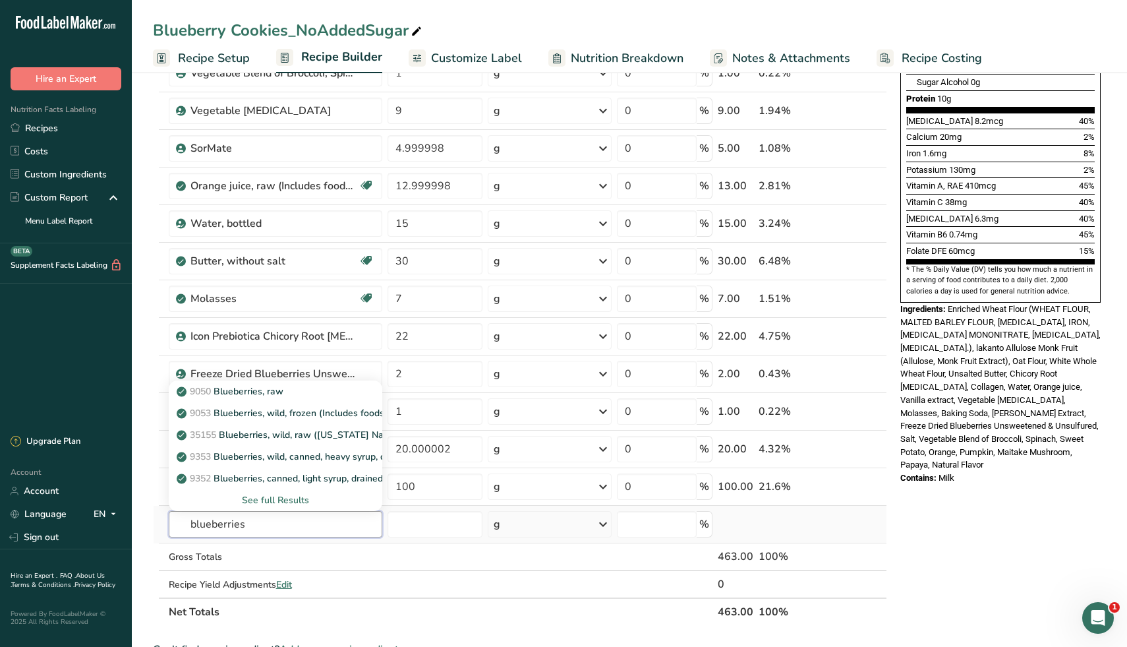
type input "blueberries"
click at [281, 500] on div "See full Results" at bounding box center [275, 500] width 193 height 14
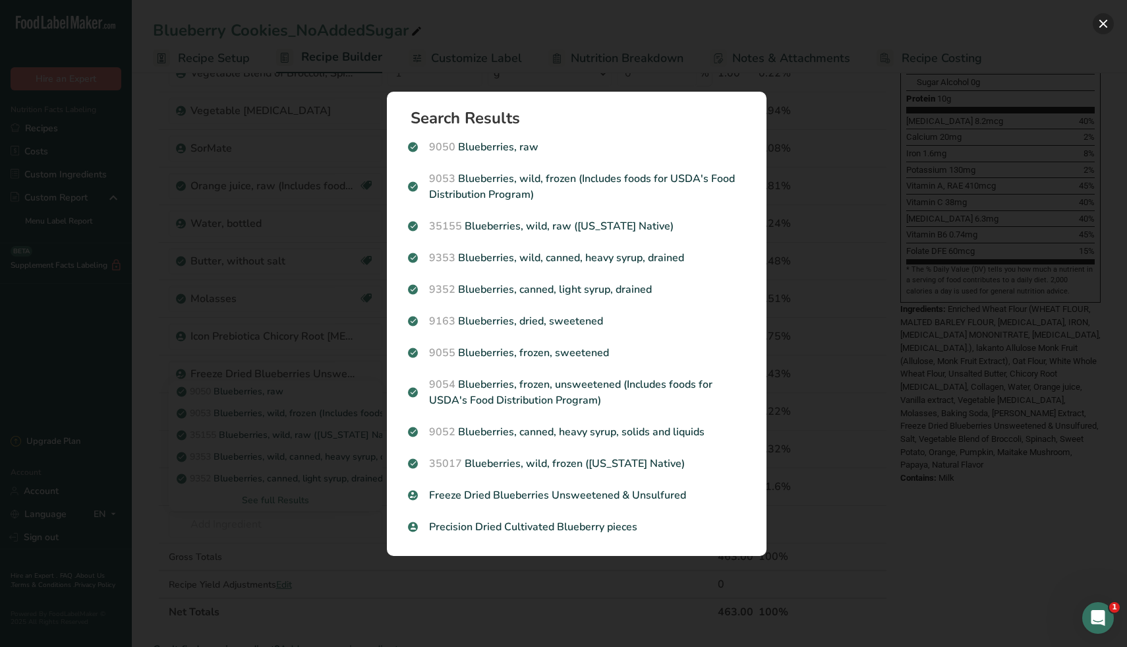
click at [1097, 26] on button "Search results modal" at bounding box center [1103, 23] width 21 height 21
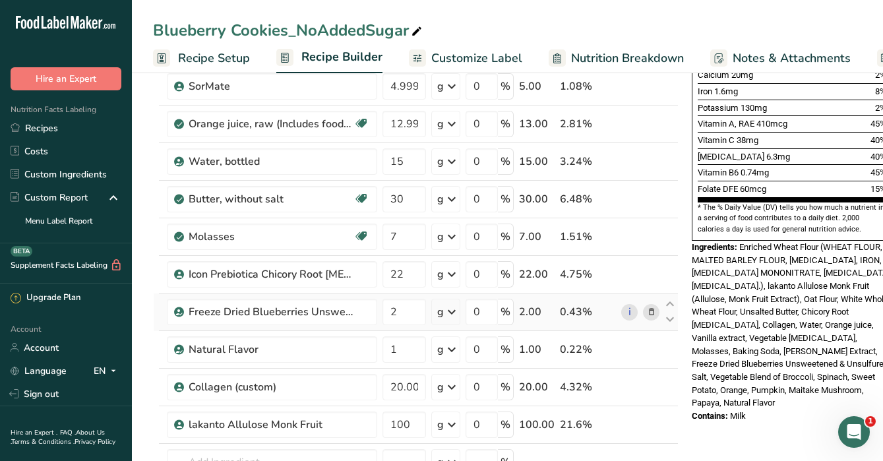
scroll to position [407, 0]
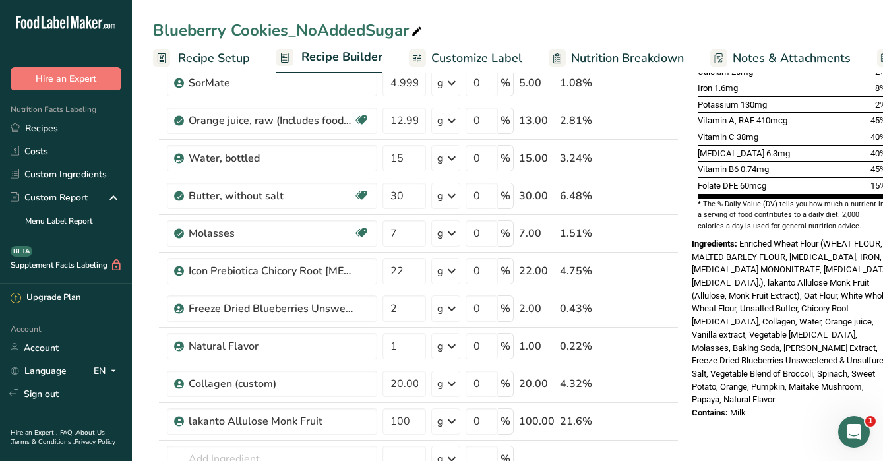
click at [386, 35] on div "Blueberry Cookies_NoAddedSugar" at bounding box center [289, 30] width 272 height 24
drag, startPoint x: 408, startPoint y: 31, endPoint x: 299, endPoint y: 27, distance: 109.5
click at [299, 27] on input "Blueberry Cookies_NoAddedSugar" at bounding box center [507, 30] width 709 height 24
type input "Blueberry Cookies_Breakfast Cookies (Allulose)"
click at [589, 17] on div "Blueberry Cookies_Breakfast Cookies (Allulose) Recipe Setup Recipe Builder Cust…" at bounding box center [507, 36] width 751 height 73
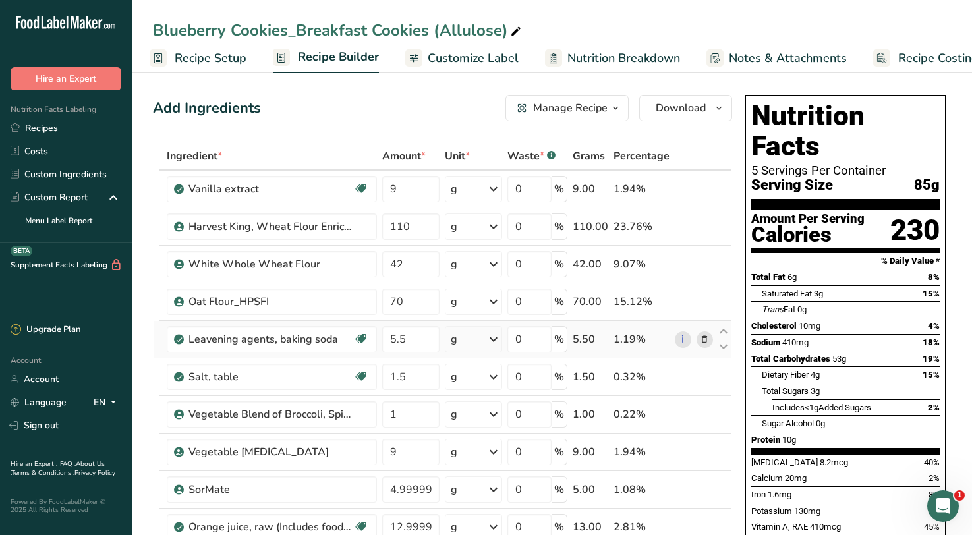
scroll to position [0, 0]
click at [693, 111] on span "Download" at bounding box center [681, 108] width 50 height 16
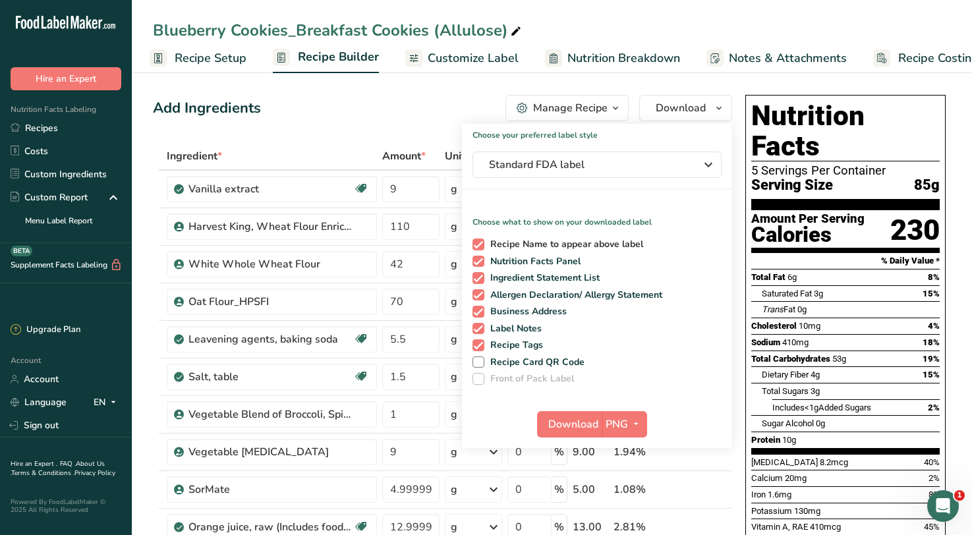
click at [479, 245] on span at bounding box center [479, 245] width 12 height 12
click at [479, 245] on input "Recipe Name to appear above label" at bounding box center [477, 244] width 9 height 9
checkbox input "false"
click at [479, 266] on span at bounding box center [479, 262] width 12 height 12
click at [479, 266] on input "Nutrition Facts Panel" at bounding box center [477, 261] width 9 height 9
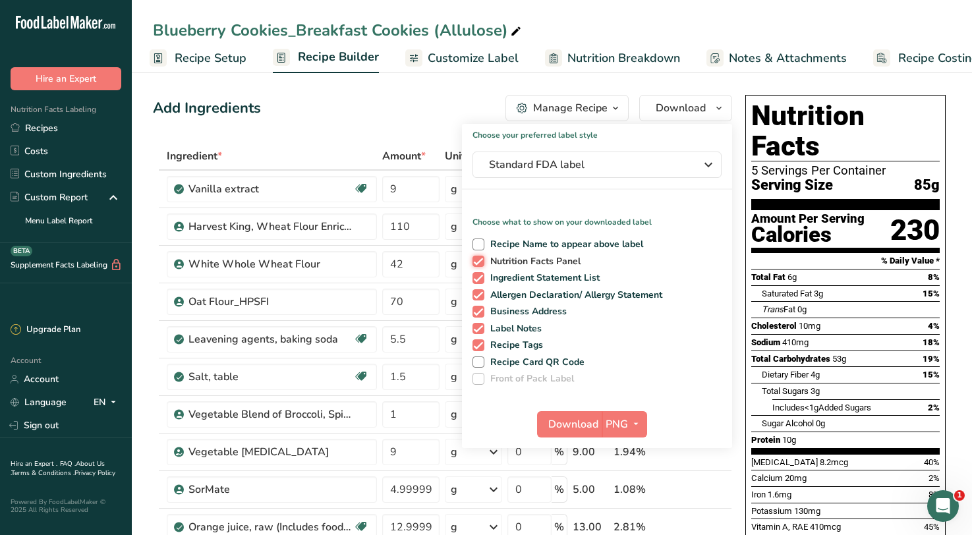
checkbox input "false"
click at [479, 280] on span at bounding box center [479, 278] width 12 height 12
click at [479, 280] on input "Ingredient Statement List" at bounding box center [477, 278] width 9 height 9
checkbox input "false"
click at [479, 295] on span at bounding box center [479, 295] width 12 height 12
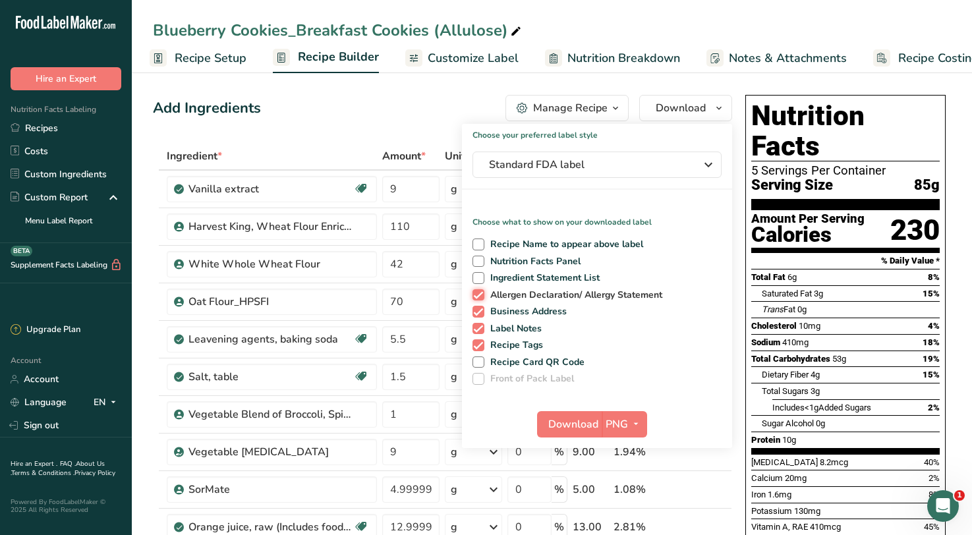
click at [479, 295] on input "Allergen Declaration/ Allergy Statement" at bounding box center [477, 295] width 9 height 9
checkbox input "false"
click at [479, 310] on span at bounding box center [479, 312] width 12 height 12
click at [479, 310] on input "Business Address" at bounding box center [477, 311] width 9 height 9
checkbox input "false"
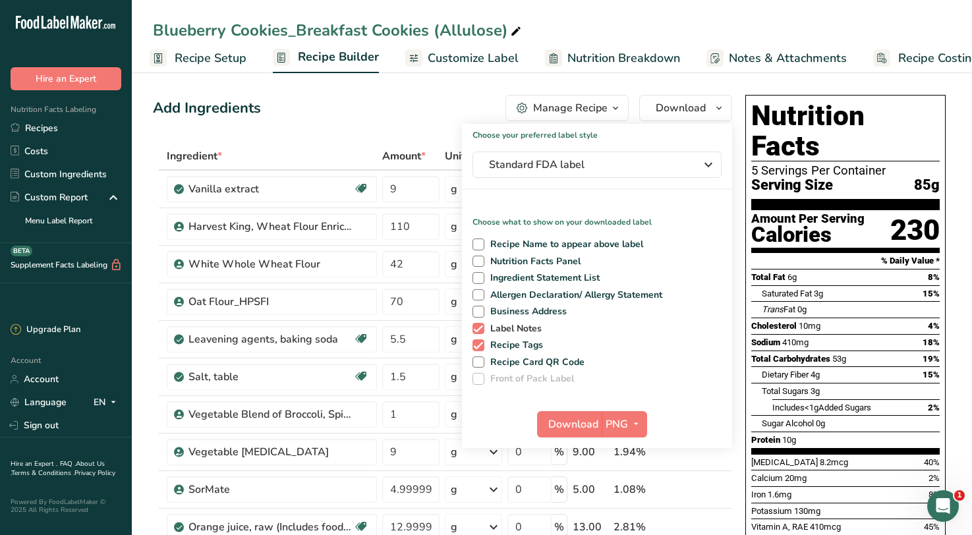
click at [479, 332] on span at bounding box center [479, 329] width 12 height 12
click at [479, 332] on input "Label Notes" at bounding box center [477, 328] width 9 height 9
checkbox input "false"
click at [479, 349] on span at bounding box center [479, 345] width 12 height 12
click at [479, 349] on input "Recipe Tags" at bounding box center [477, 345] width 9 height 9
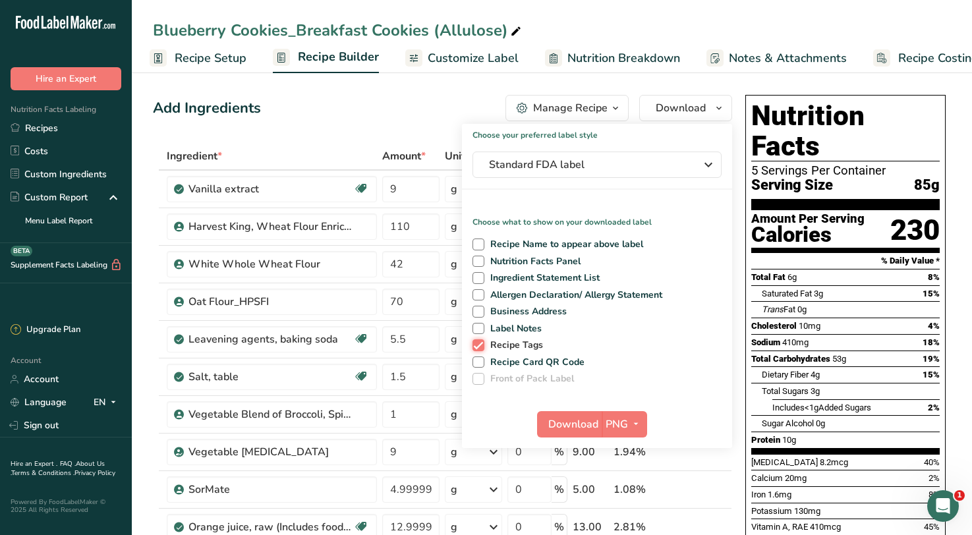
checkbox input "false"
click at [480, 368] on div "Recipe Name to appear above label Nutrition Facts Panel Ingredient Statement Li…" at bounding box center [597, 309] width 270 height 152
click at [479, 363] on span at bounding box center [479, 363] width 12 height 12
click at [479, 363] on input "Recipe Card QR Code" at bounding box center [477, 362] width 9 height 9
click at [556, 426] on span "Download" at bounding box center [573, 425] width 50 height 16
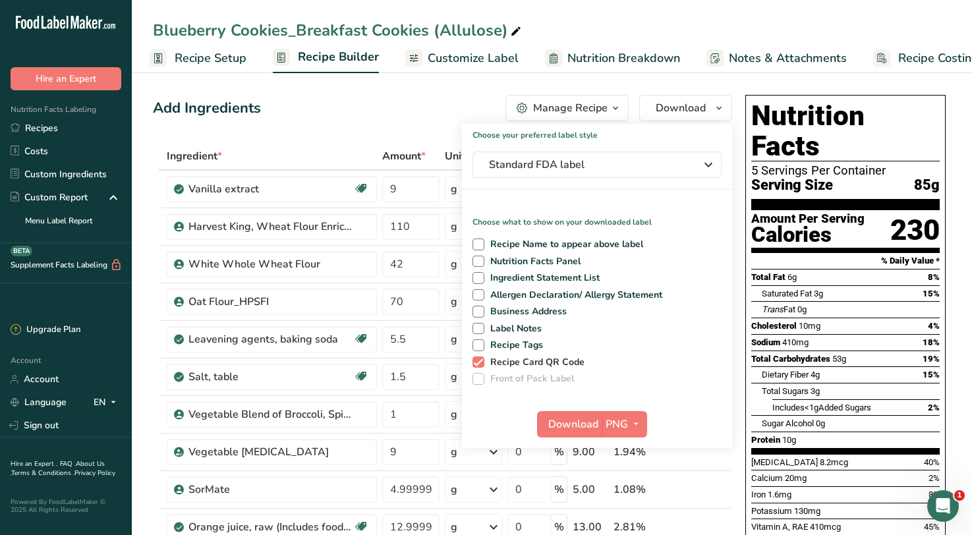
click at [477, 358] on span at bounding box center [479, 363] width 12 height 12
click at [477, 358] on input "Recipe Card QR Code" at bounding box center [477, 362] width 9 height 9
checkbox input "false"
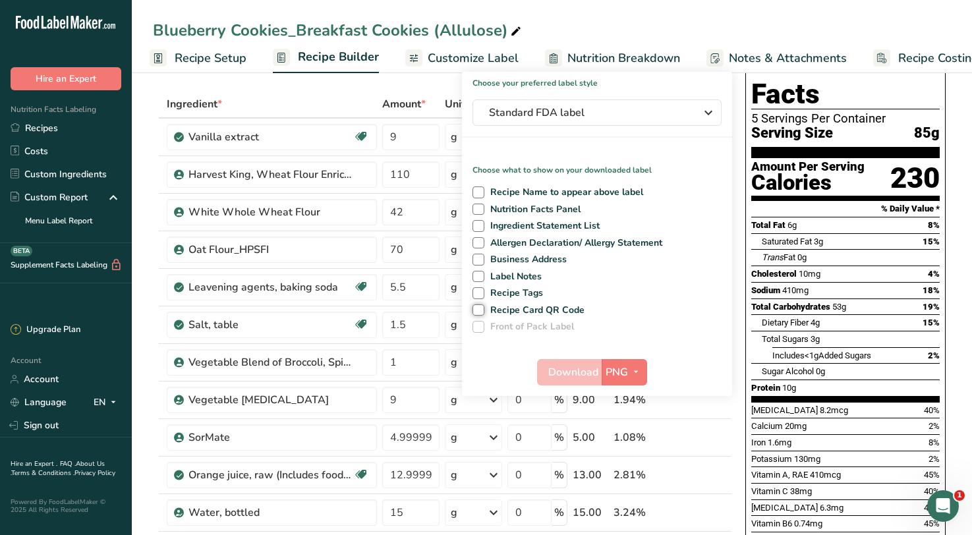
scroll to position [44, 0]
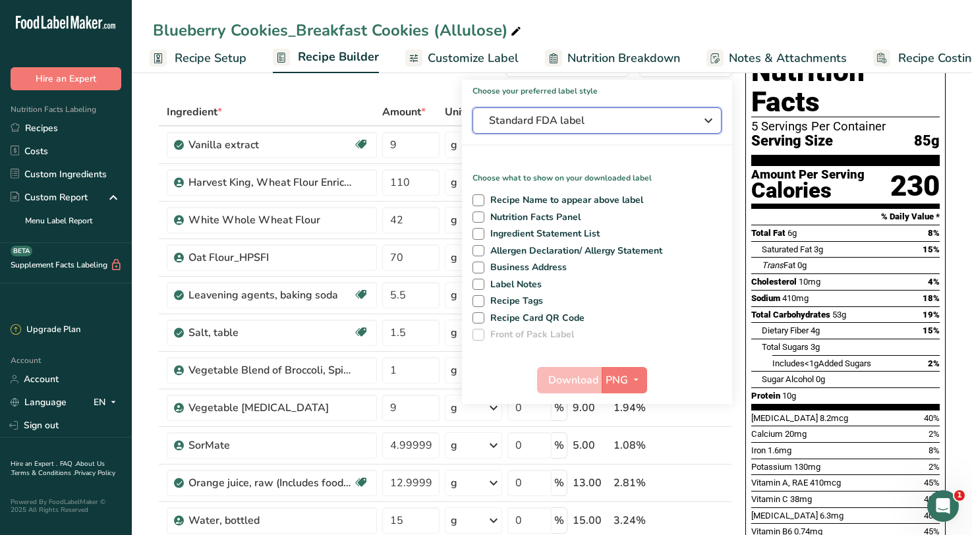
click at [564, 121] on span "Standard FDA label" at bounding box center [588, 121] width 198 height 16
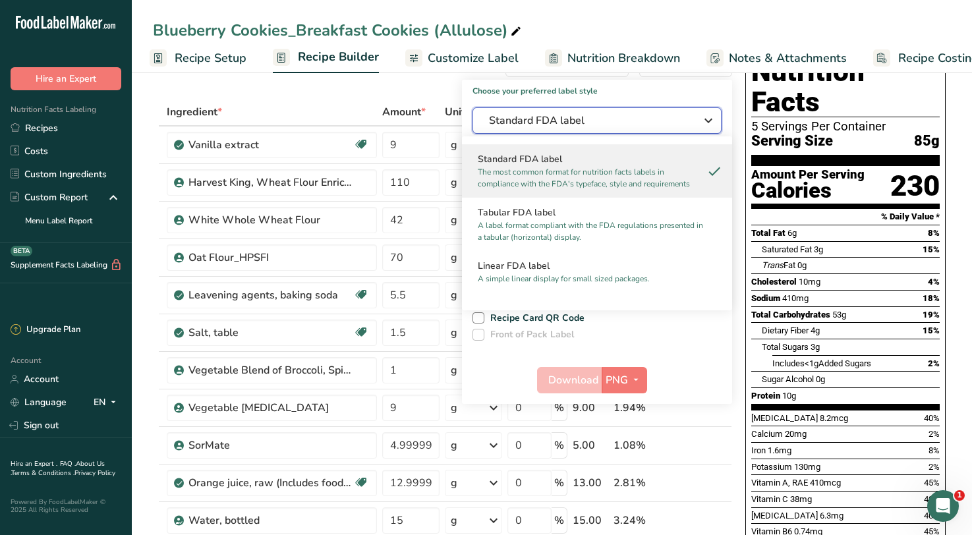
click at [566, 120] on span "Standard FDA label" at bounding box center [588, 121] width 198 height 16
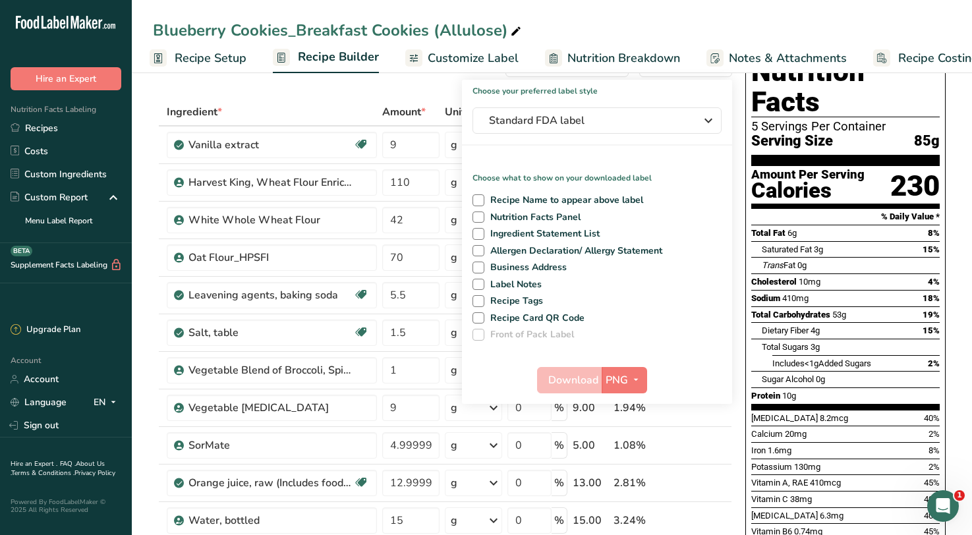
click at [744, 37] on div "Blueberry Cookies_Breakfast Cookies (Allulose)" at bounding box center [552, 30] width 840 height 24
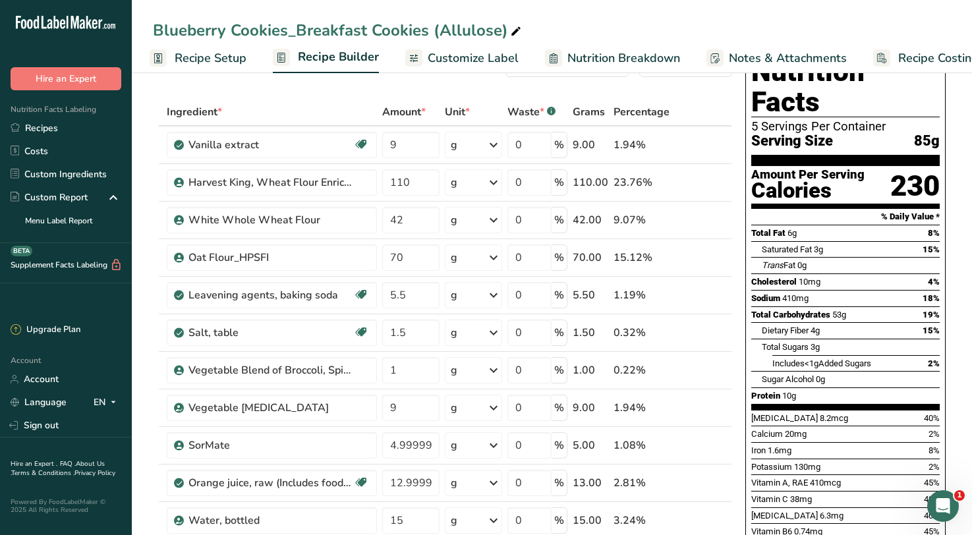
click at [593, 55] on span "Nutrition Breakdown" at bounding box center [623, 58] width 113 height 18
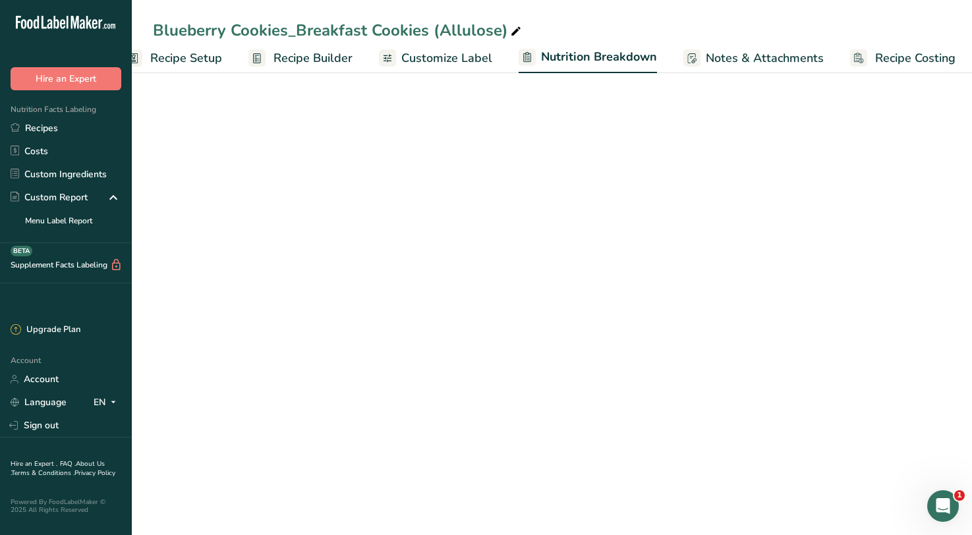
select select "Calories"
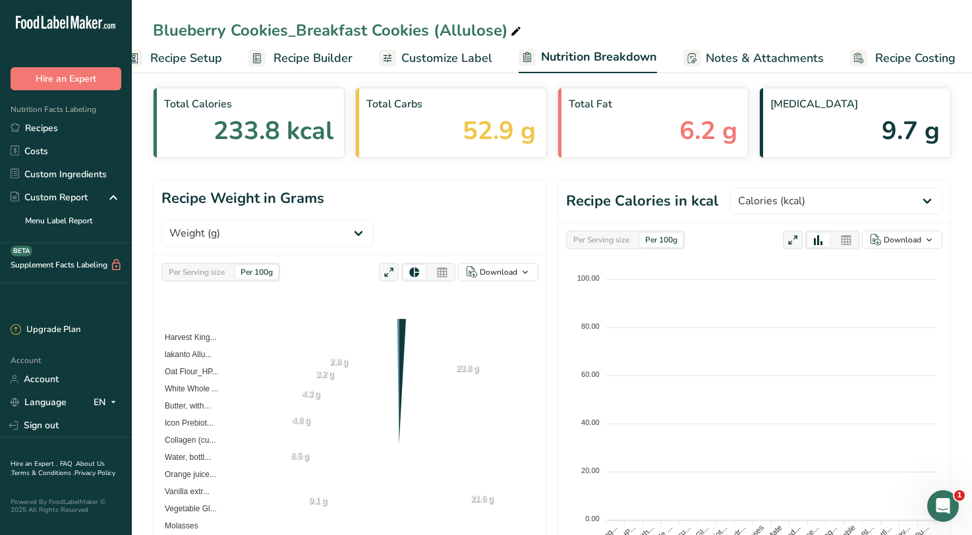
scroll to position [0, 32]
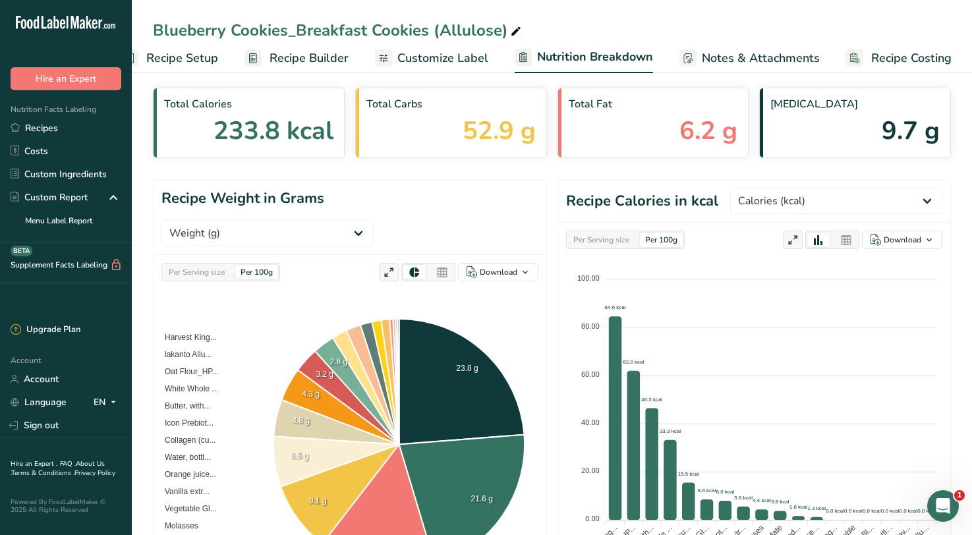
click at [448, 49] on span "Customize Label" at bounding box center [442, 58] width 91 height 18
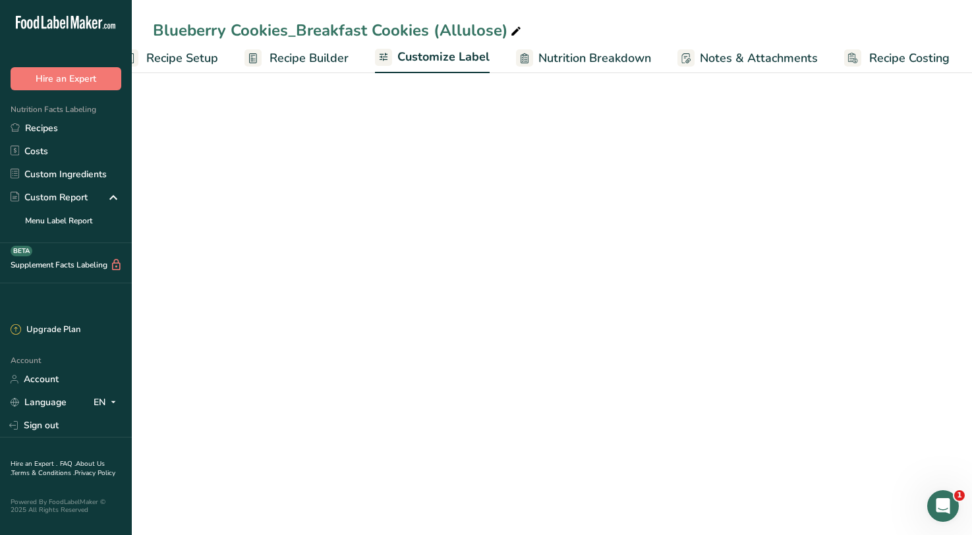
scroll to position [0, 30]
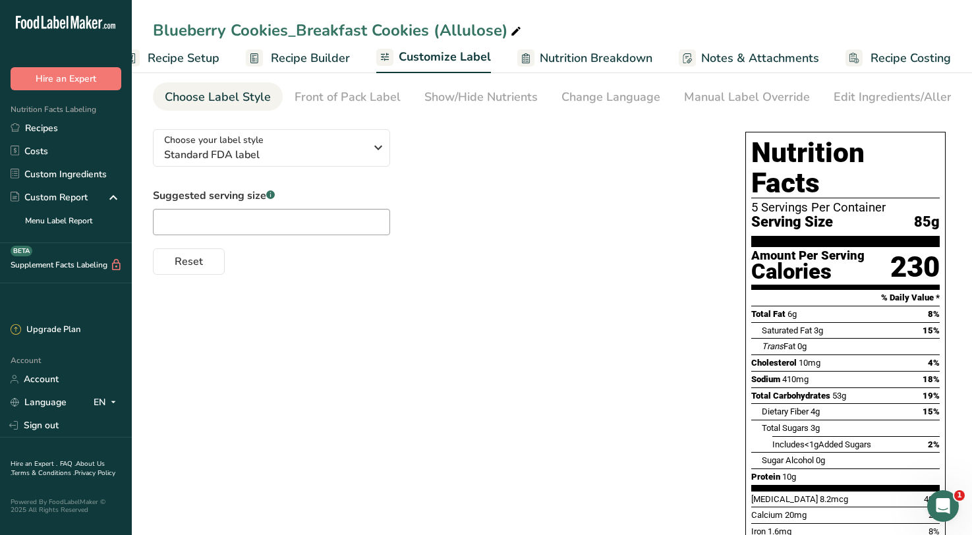
click at [283, 59] on span "Recipe Builder" at bounding box center [310, 58] width 79 height 18
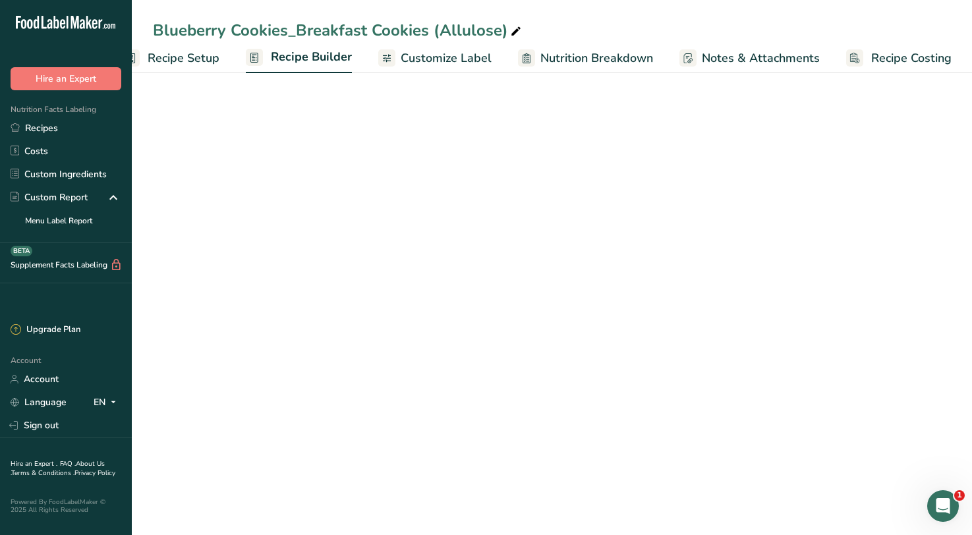
scroll to position [0, 30]
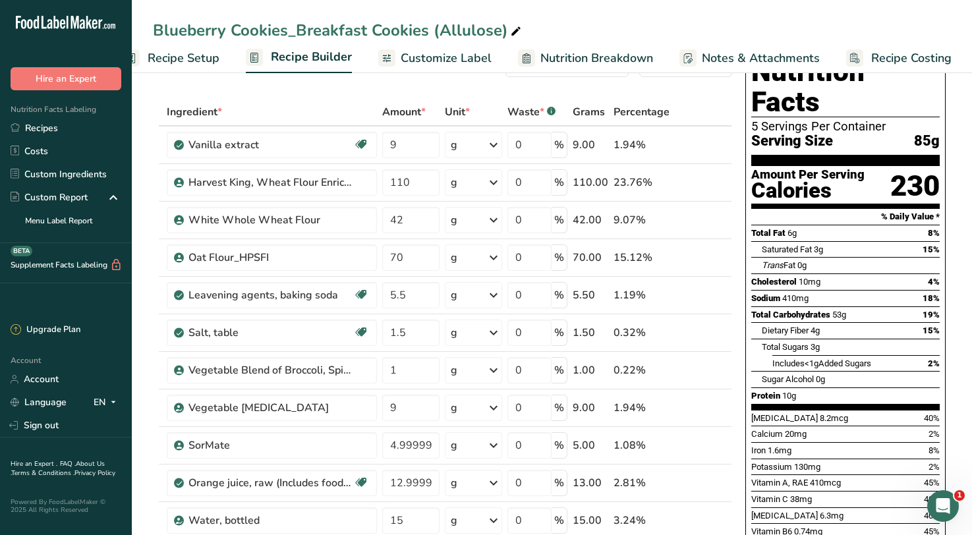
click at [200, 60] on span "Recipe Setup" at bounding box center [184, 58] width 72 height 18
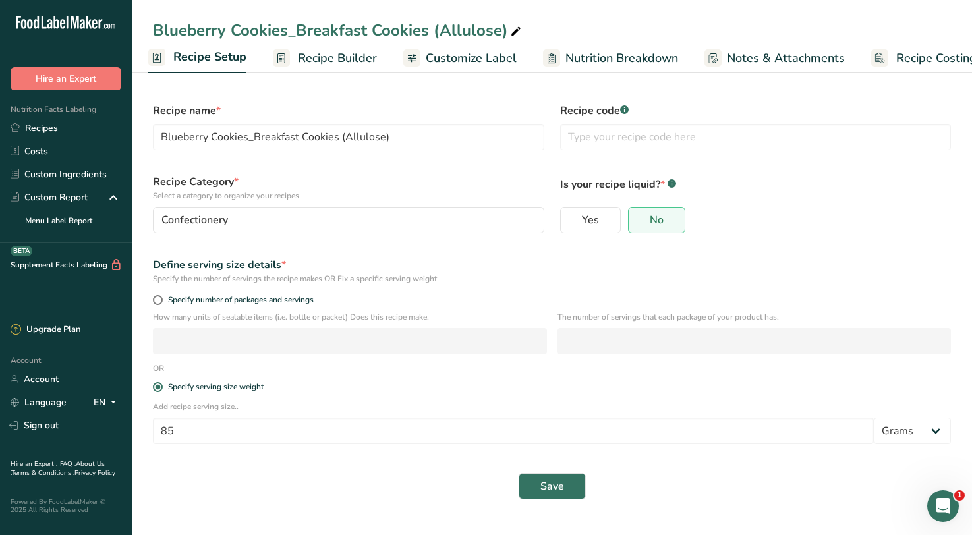
click at [349, 58] on span "Recipe Builder" at bounding box center [337, 58] width 79 height 18
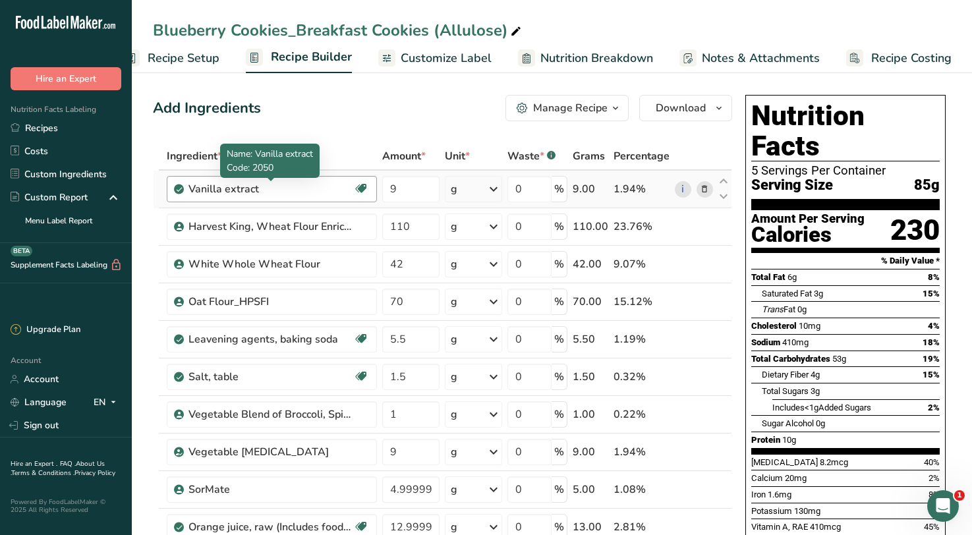
scroll to position [5, 0]
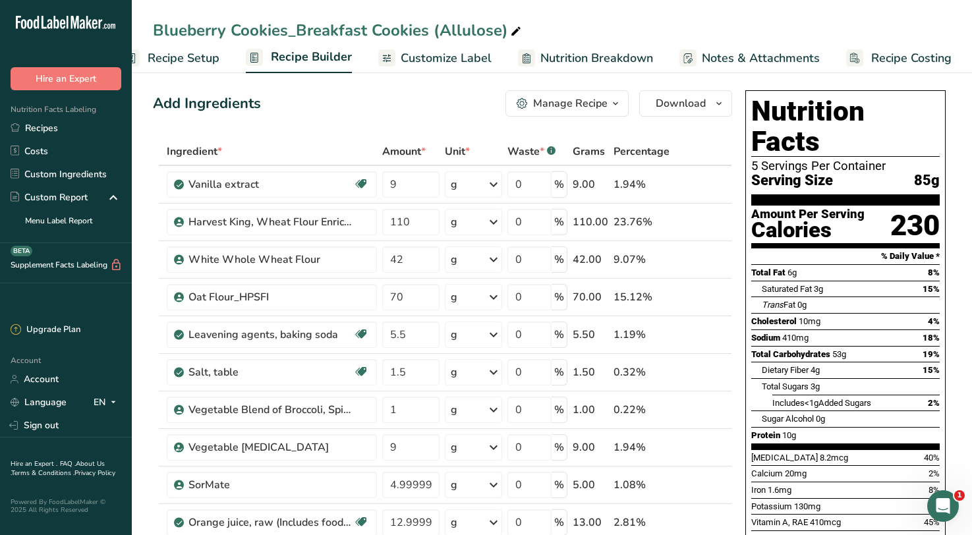
click at [610, 105] on span "button" at bounding box center [616, 104] width 16 height 16
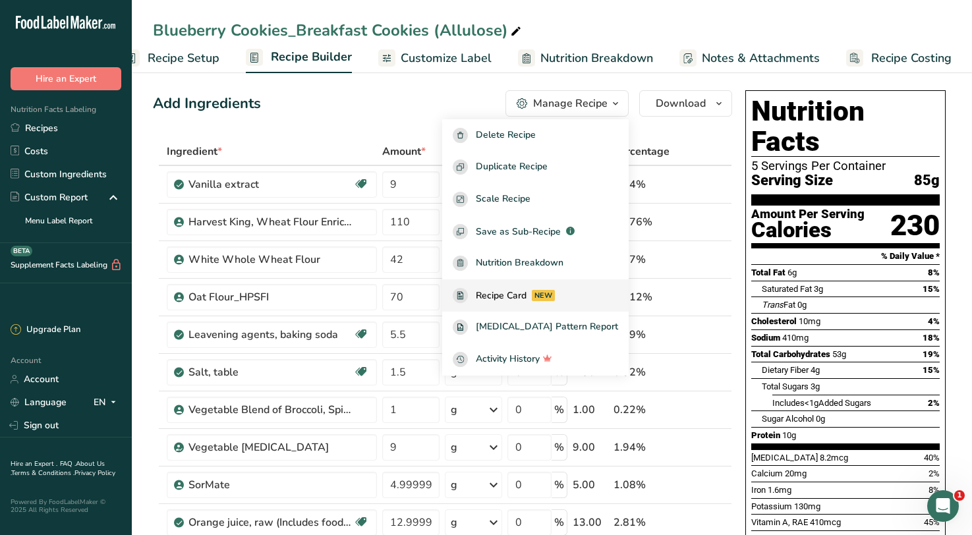
click at [555, 296] on div "NEW" at bounding box center [543, 295] width 23 height 11
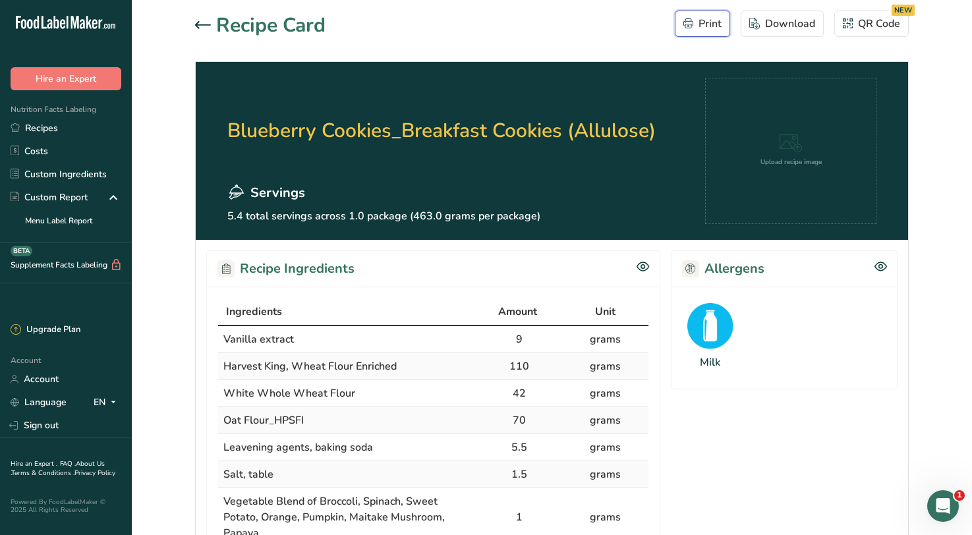
click at [702, 24] on div "Print" at bounding box center [702, 24] width 38 height 16
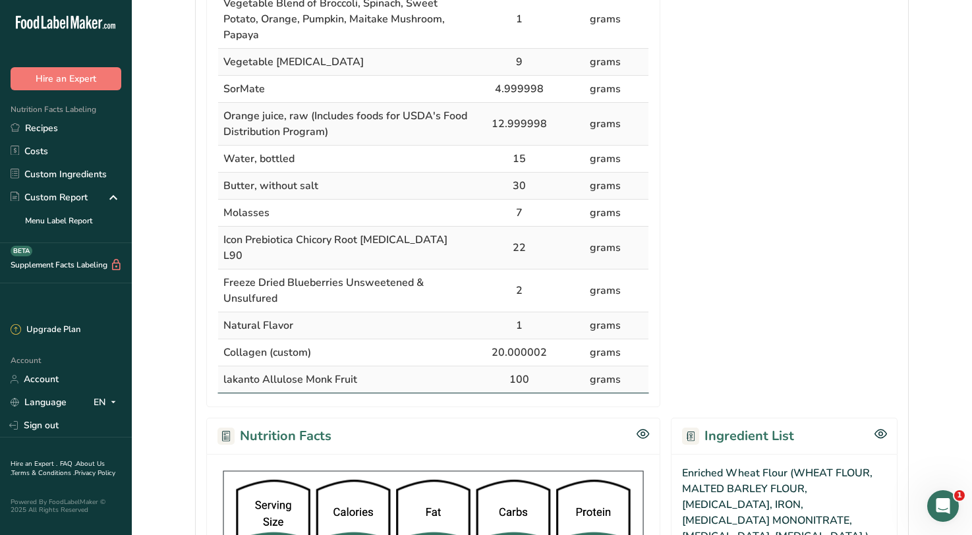
scroll to position [513, 0]
